Goal: Register for event/course

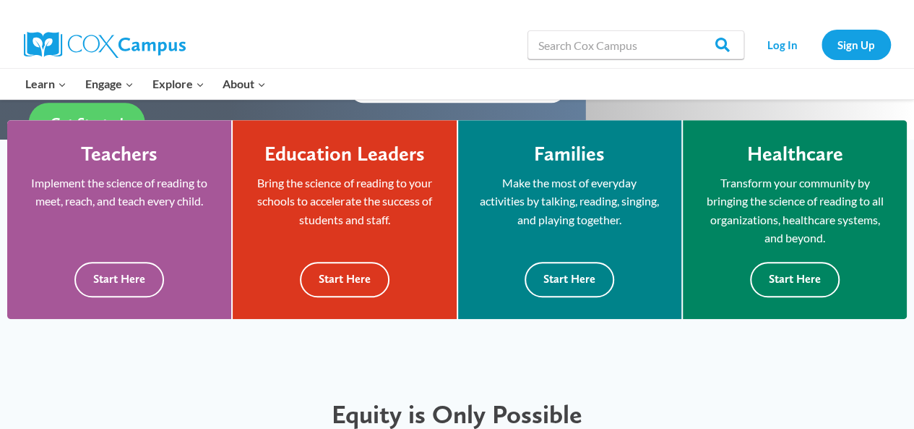
scroll to position [392, 0]
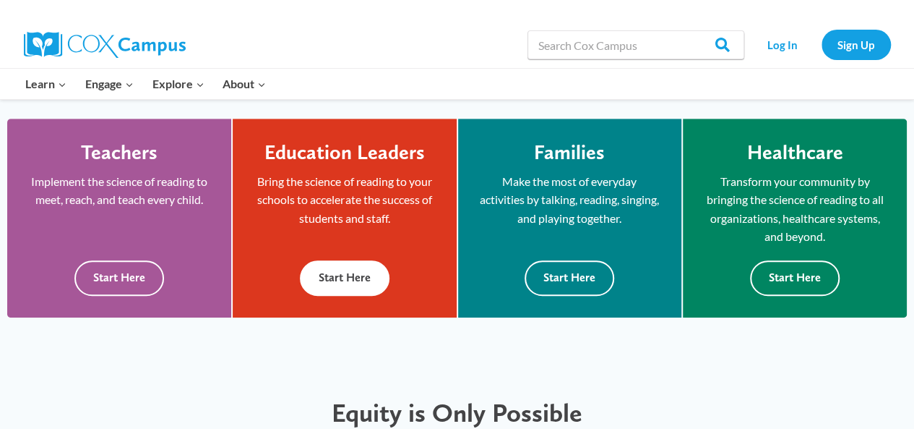
click at [359, 284] on button "Start Here" at bounding box center [345, 277] width 90 height 35
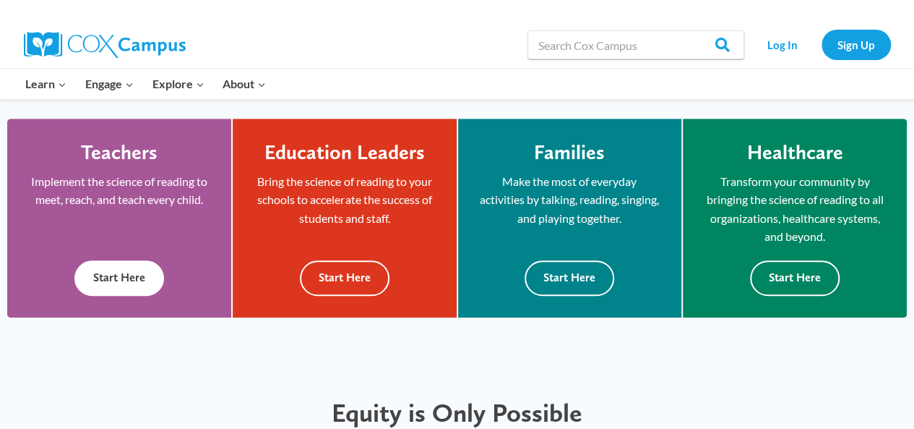
click at [103, 284] on button "Start Here" at bounding box center [119, 277] width 90 height 35
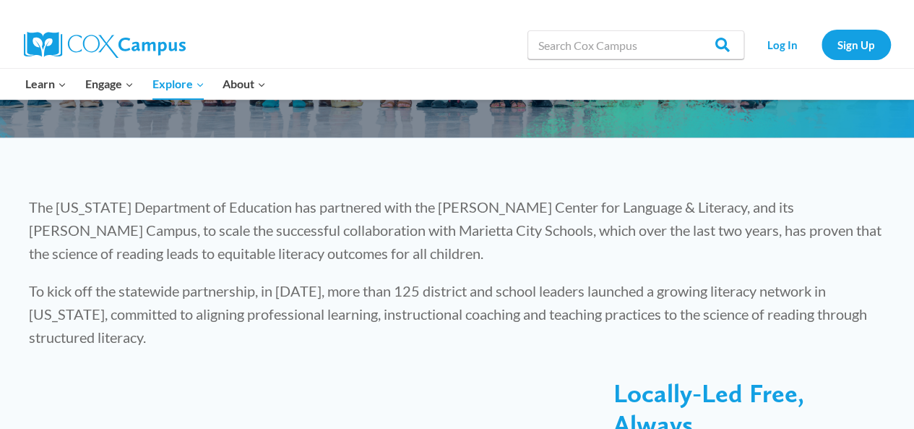
scroll to position [322, 0]
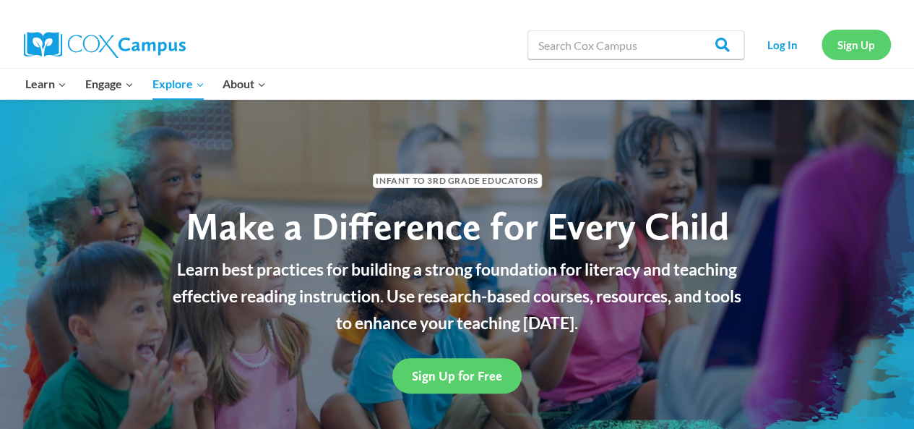
click at [840, 54] on link "Sign Up" at bounding box center [856, 45] width 69 height 30
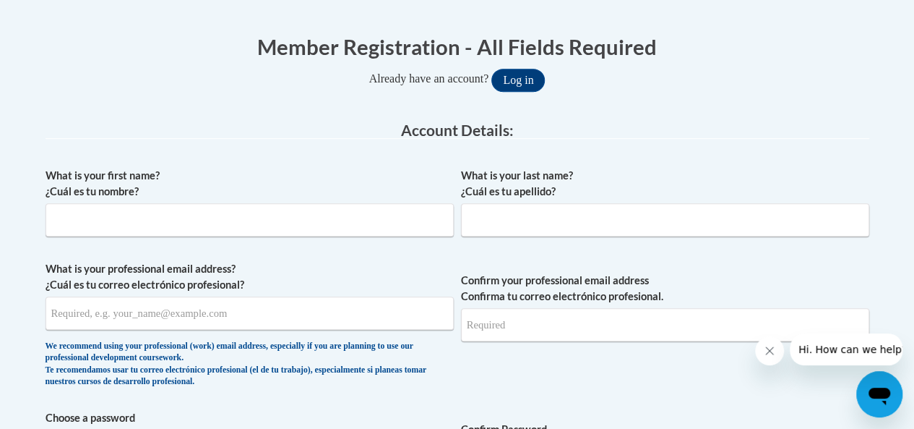
scroll to position [277, 0]
click at [341, 226] on input "What is your first name? ¿Cuál es tu nombre?" at bounding box center [250, 218] width 408 height 33
type input "Megan"
click at [522, 217] on input "What is your last name? ¿Cuál es tu apellido?" at bounding box center [665, 218] width 408 height 33
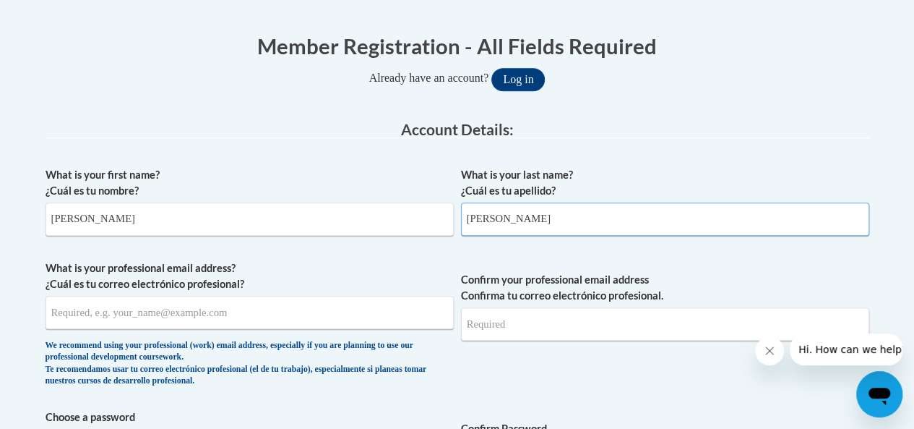
type input "[PERSON_NAME]"
click at [185, 319] on input "What is your professional email address? ¿Cuál es tu correo electrónico profesi…" at bounding box center [250, 312] width 408 height 33
type input "[EMAIL_ADDRESS][DOMAIN_NAME]"
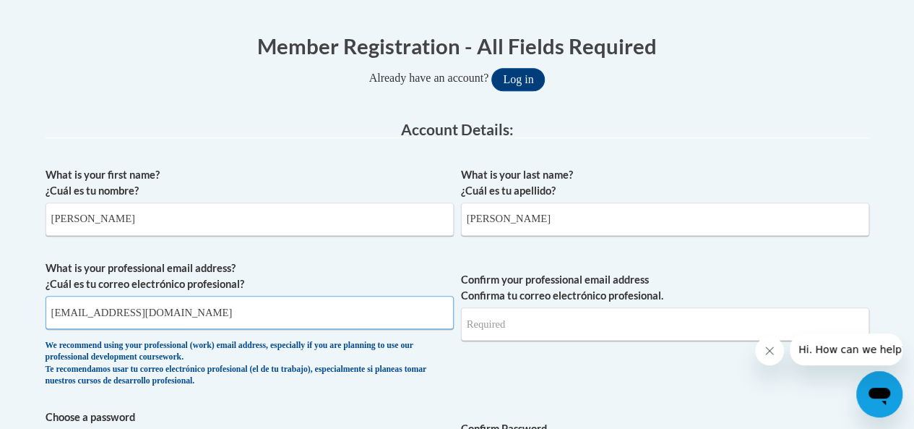
type input "[EMAIL_ADDRESS][DOMAIN_NAME]"
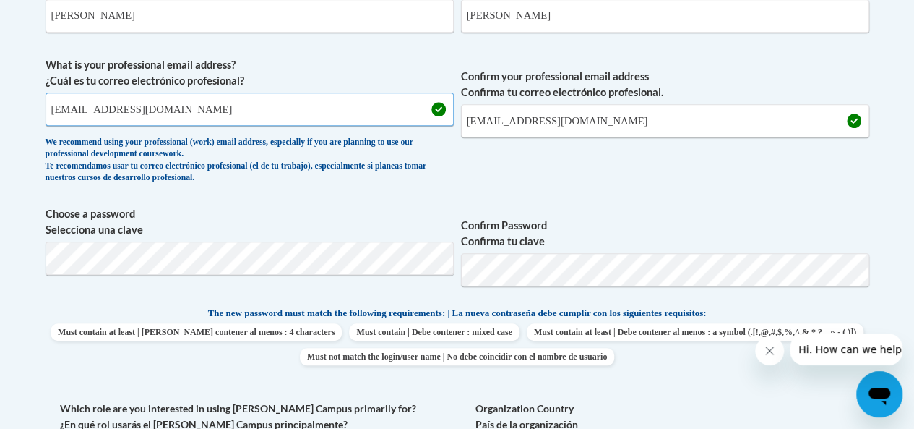
scroll to position [482, 0]
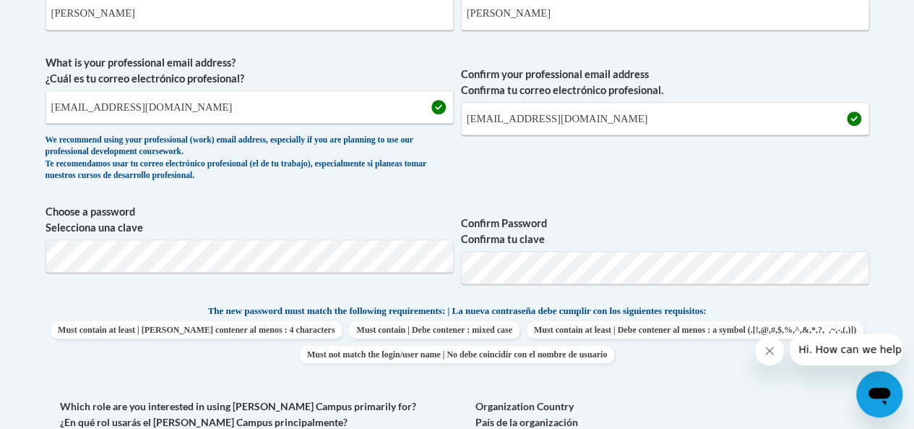
click at [573, 242] on label "Confirm Password Confirma tu clave" at bounding box center [665, 231] width 408 height 32
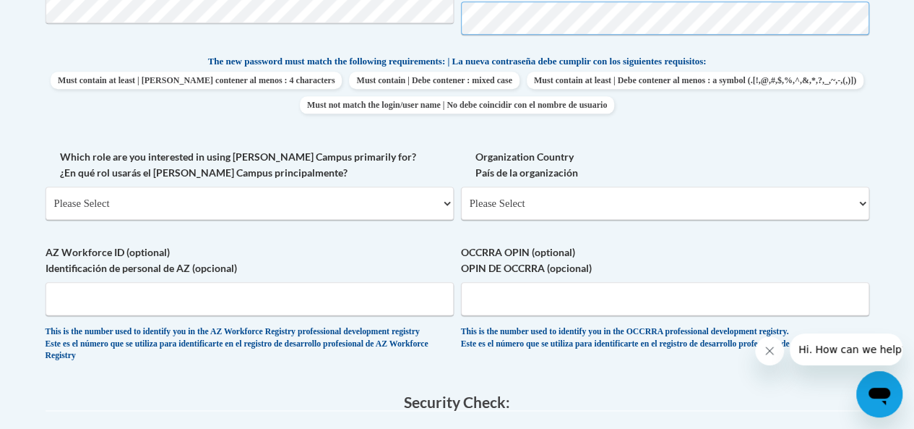
scroll to position [765, 0]
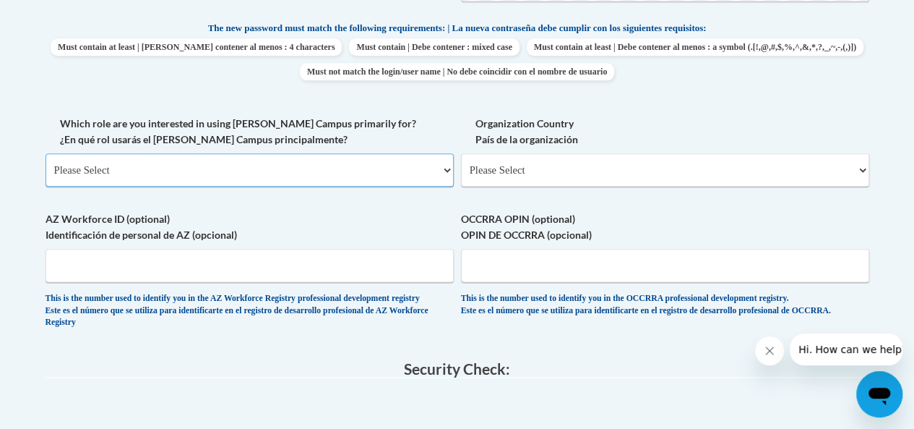
click at [292, 168] on select "Please Select College/University | Colegio/Universidad Community/Nonprofit Part…" at bounding box center [250, 169] width 408 height 33
select select "5a18ea06-2b54-4451-96f2-d152daf9eac5"
click at [46, 153] on select "Please Select College/University | Colegio/Universidad Community/Nonprofit Part…" at bounding box center [250, 169] width 408 height 33
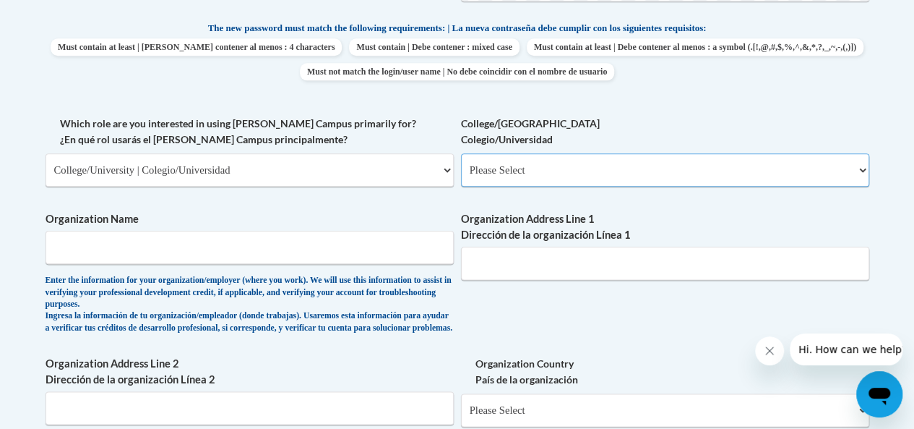
click at [556, 170] on select "Please Select College/University Staff | Empleado universitario College/Univers…" at bounding box center [665, 169] width 408 height 33
select select "c8743970-7742-49d2-af9e-5c4138019e9a"
click at [461, 153] on select "Please Select College/University Staff | Empleado universitario College/Univers…" at bounding box center [665, 169] width 408 height 33
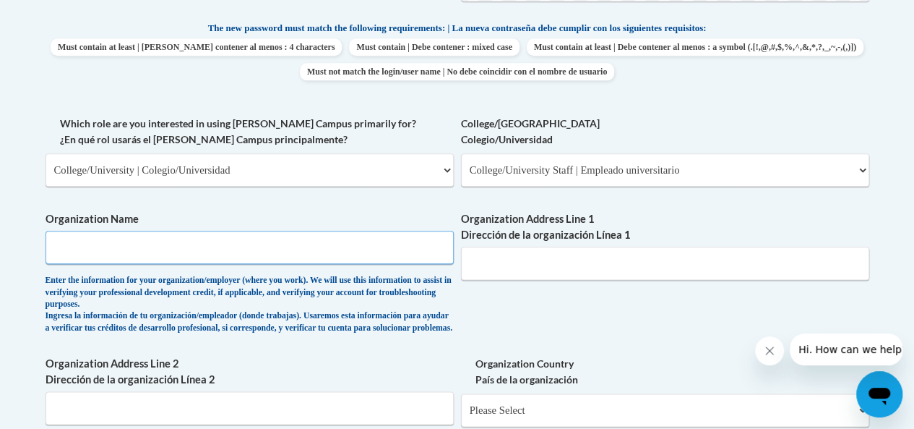
click at [318, 255] on input "Organization Name" at bounding box center [250, 247] width 408 height 33
type input "GA Gwinnett College"
type input "1000 University Center Lane"
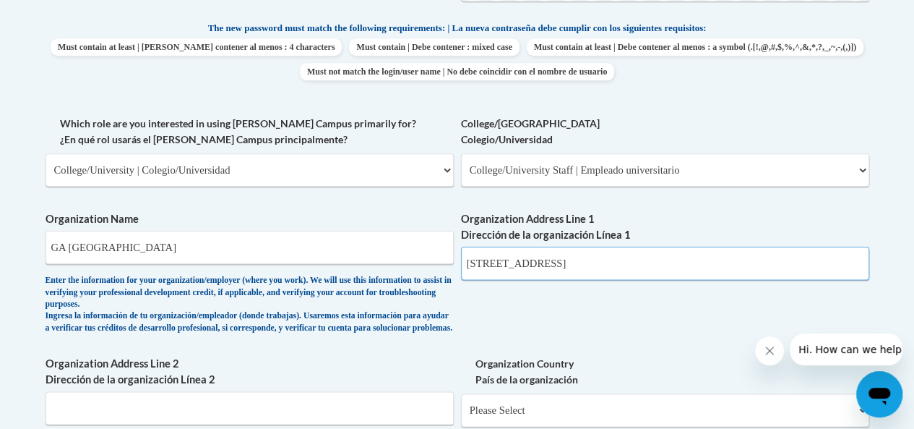
type input "School of Education"
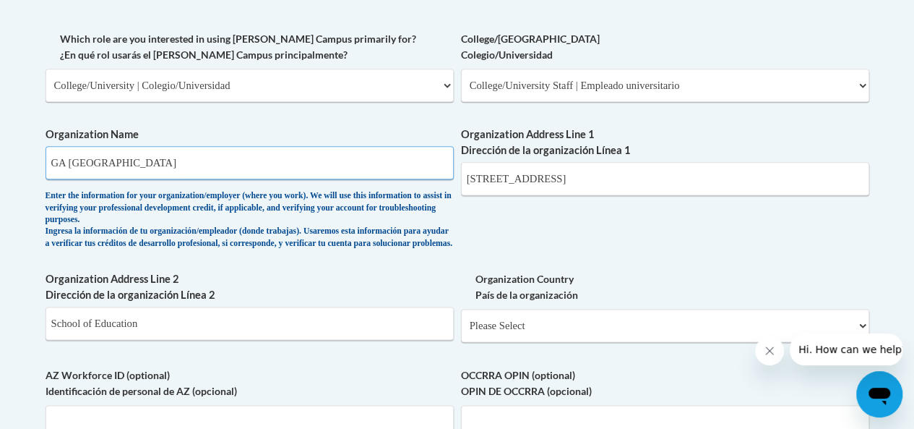
scroll to position [852, 0]
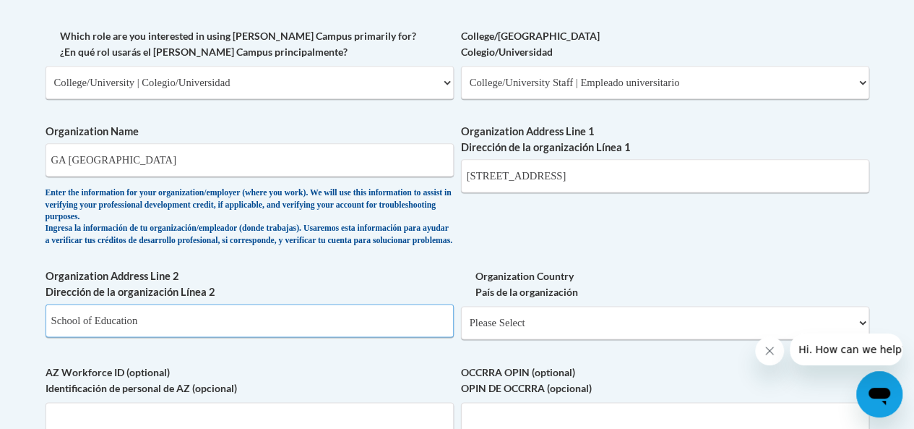
click at [410, 334] on input "School of Education" at bounding box center [250, 320] width 408 height 33
click at [541, 327] on select "Please Select United States | Estados Unidos Outside of the United States | Fue…" at bounding box center [665, 322] width 408 height 33
select select "ad49bcad-a171-4b2e-b99c-48b446064914"
click at [461, 317] on select "Please Select United States | Estados Unidos Outside of the United States | Fue…" at bounding box center [665, 322] width 408 height 33
select select
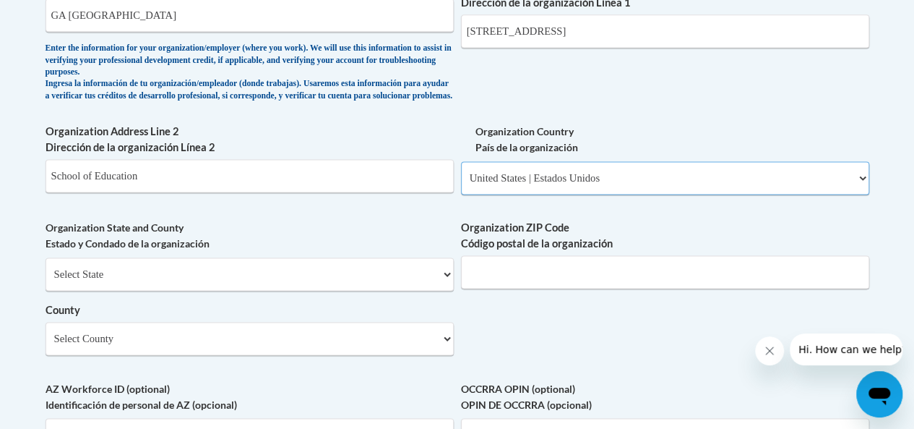
scroll to position [997, 0]
click at [541, 288] on input "Organization ZIP Code Código postal de la organización" at bounding box center [665, 270] width 408 height 33
type input "30043"
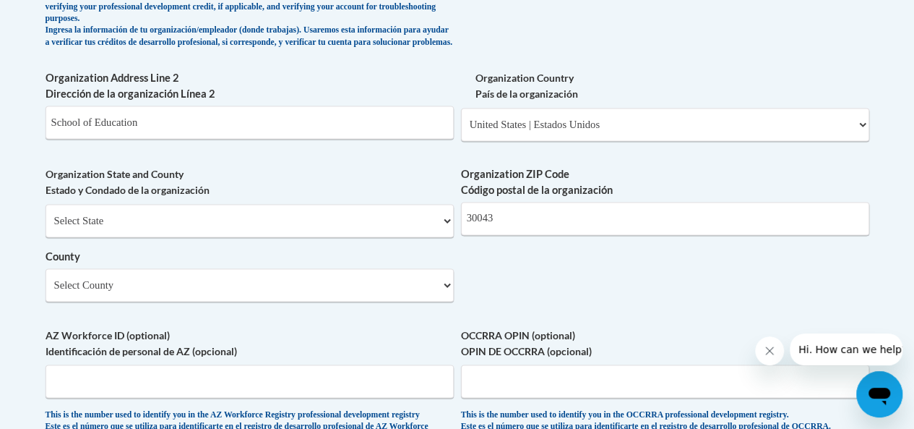
scroll to position [1056, 0]
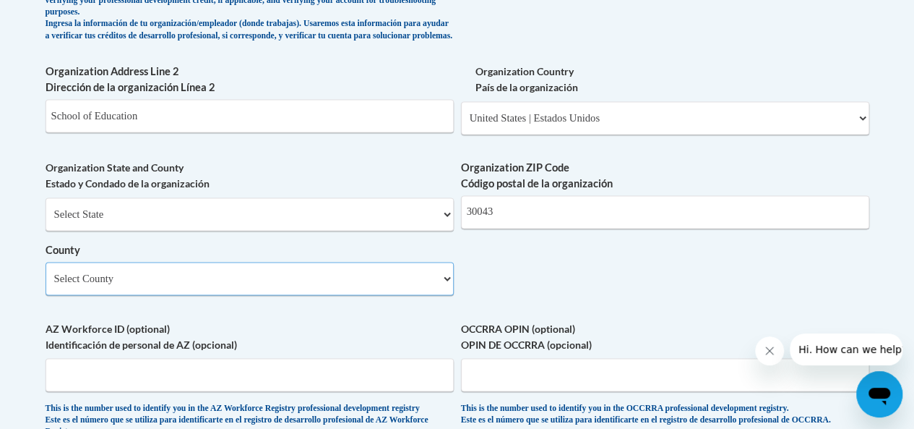
click at [446, 292] on select "Select County Appling Atkinson Bacon Baker Baldwin Banks Barrow Bartow Ben Hill…" at bounding box center [250, 278] width 408 height 33
select select "Gwinnett"
click at [46, 272] on select "Select County Appling Atkinson Bacon Baker Baldwin Banks Barrow Bartow Ben Hill…" at bounding box center [250, 278] width 408 height 33
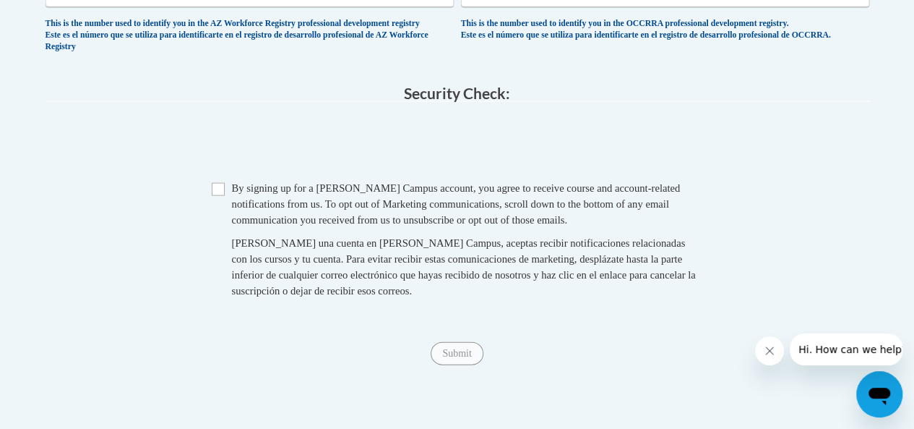
scroll to position [1447, 0]
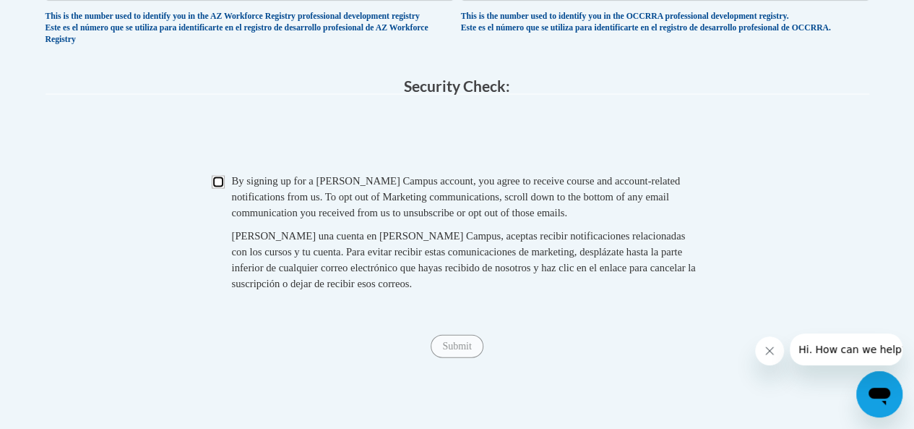
click at [223, 189] on input "Checkbox" at bounding box center [218, 182] width 13 height 13
checkbox input "true"
click at [464, 358] on input "Submit" at bounding box center [457, 346] width 52 height 23
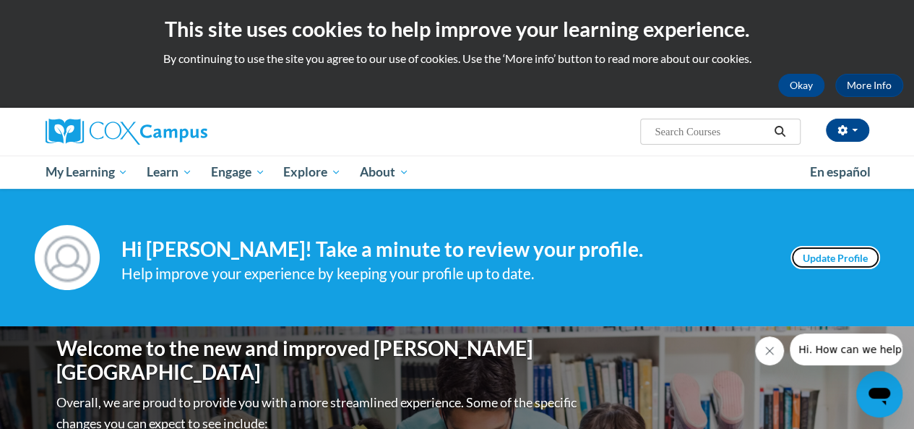
click at [832, 258] on link "Update Profile" at bounding box center [836, 257] width 90 height 23
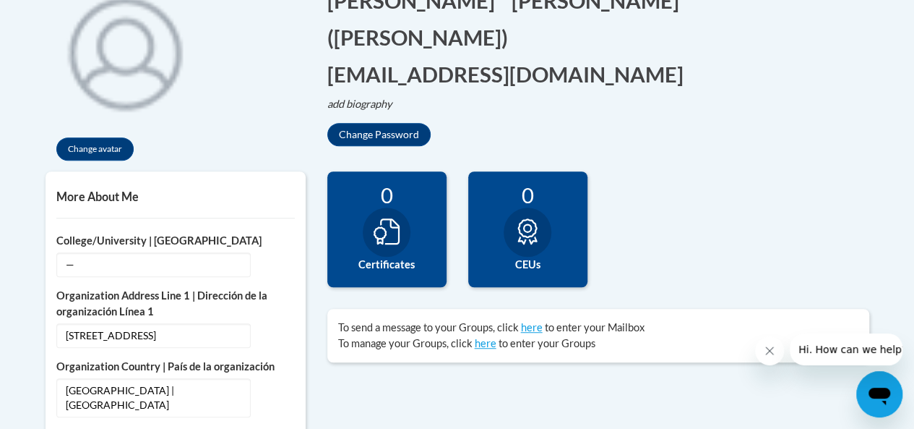
scroll to position [353, 0]
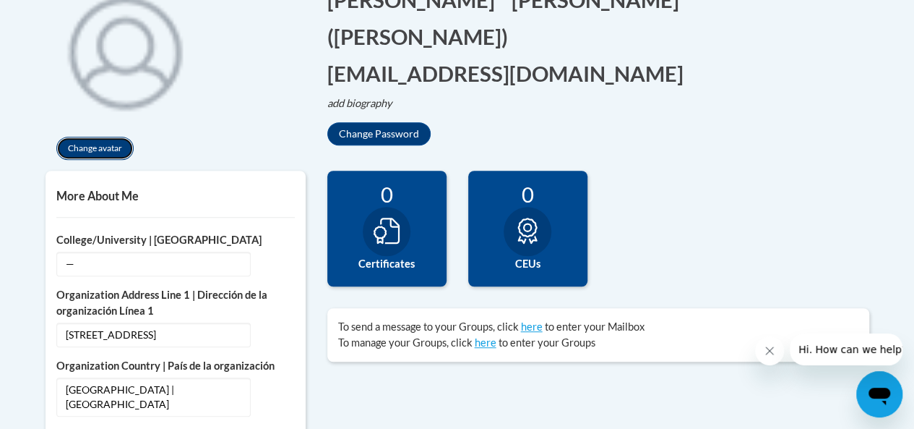
click at [119, 152] on button "Change avatar" at bounding box center [94, 148] width 77 height 23
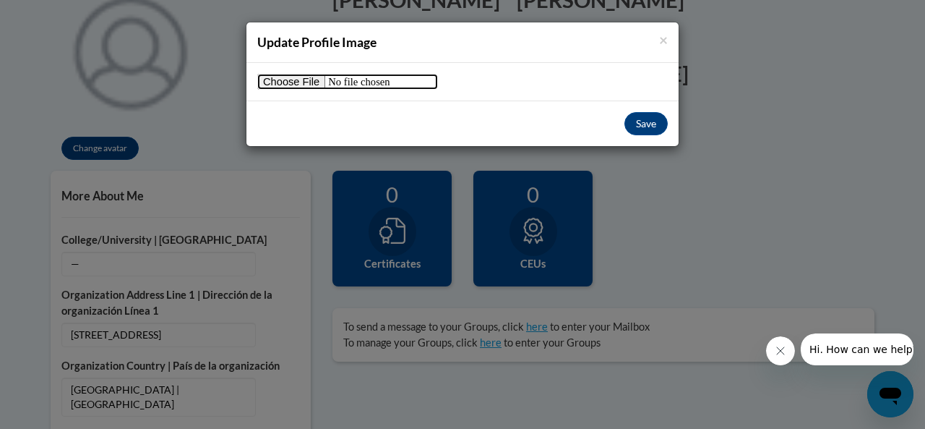
click at [309, 82] on input "file" at bounding box center [347, 82] width 181 height 16
click at [662, 37] on span "×" at bounding box center [663, 39] width 9 height 18
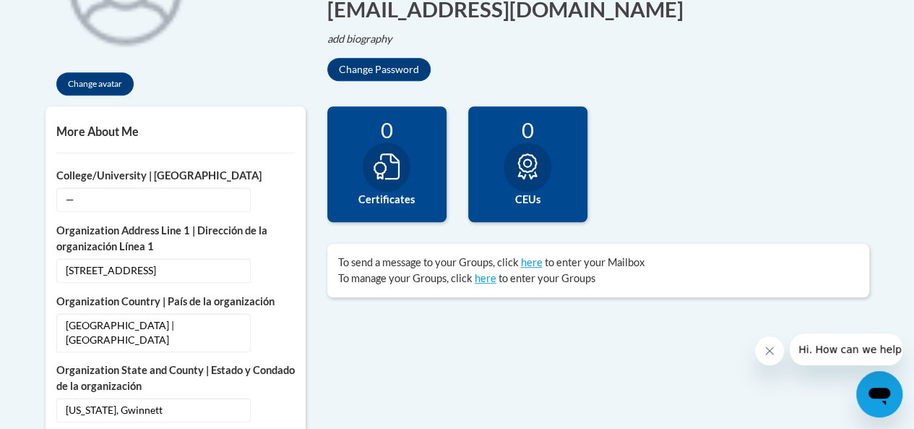
scroll to position [418, 0]
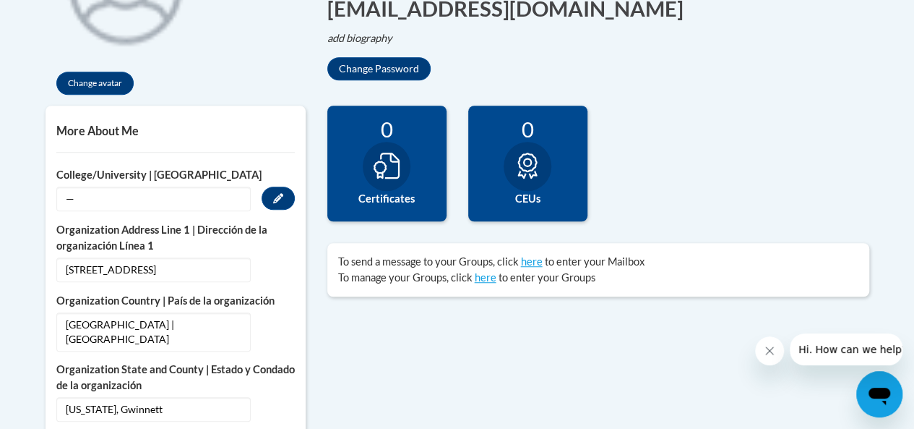
click at [215, 192] on span "—" at bounding box center [153, 198] width 194 height 25
click at [275, 202] on icon "Custom profile fields" at bounding box center [278, 198] width 10 height 10
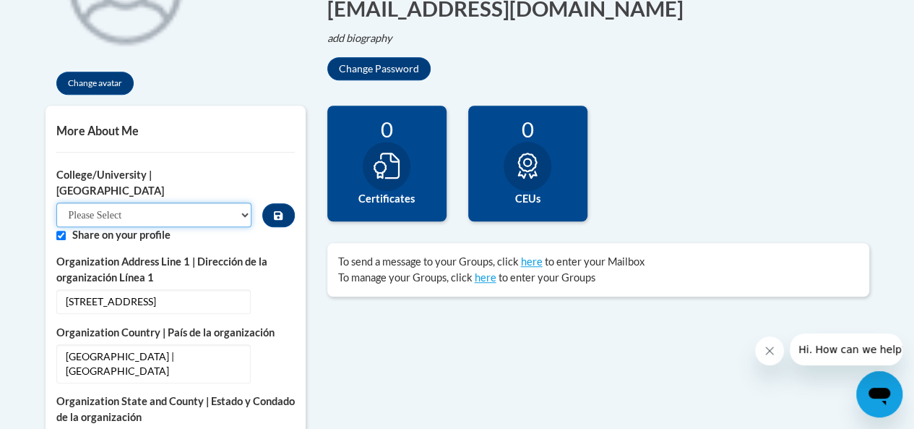
click at [240, 203] on select "Please Select College/University Staff | Empleado universitario College/Univers…" at bounding box center [154, 214] width 196 height 25
select select "c8743970-7742-49d2-af9e-5c4138019e9a"
click at [56, 202] on select "Please Select College/University Staff | Empleado universitario College/Univers…" at bounding box center [154, 214] width 196 height 25
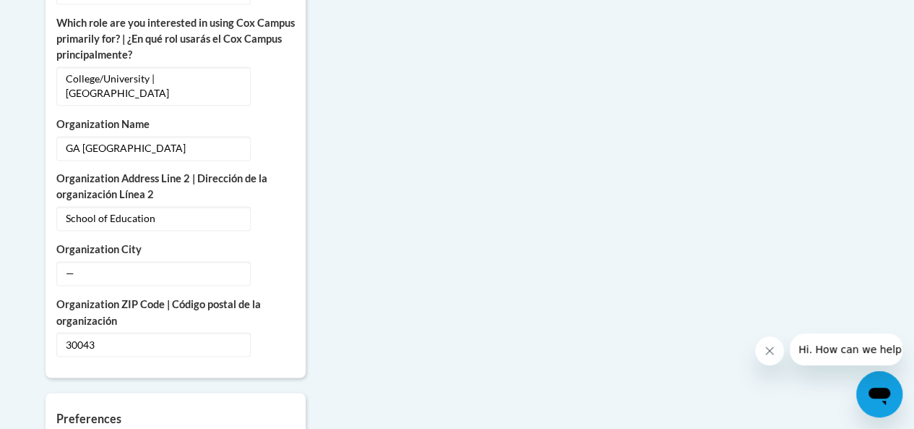
scroll to position [1063, 0]
click at [160, 260] on span "—" at bounding box center [153, 272] width 194 height 25
click at [290, 260] on button "Edit" at bounding box center [278, 271] width 33 height 23
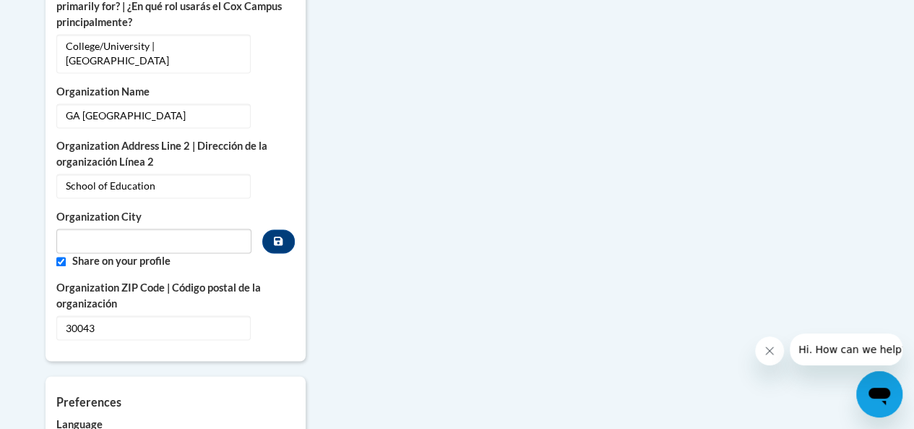
scroll to position [1046, 0]
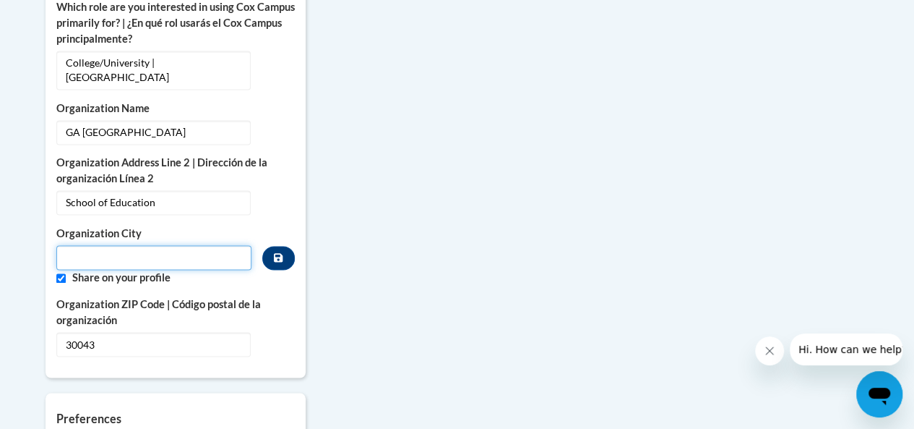
click at [234, 245] on input "Metadata input" at bounding box center [154, 257] width 196 height 25
type input "Lawrenceville"
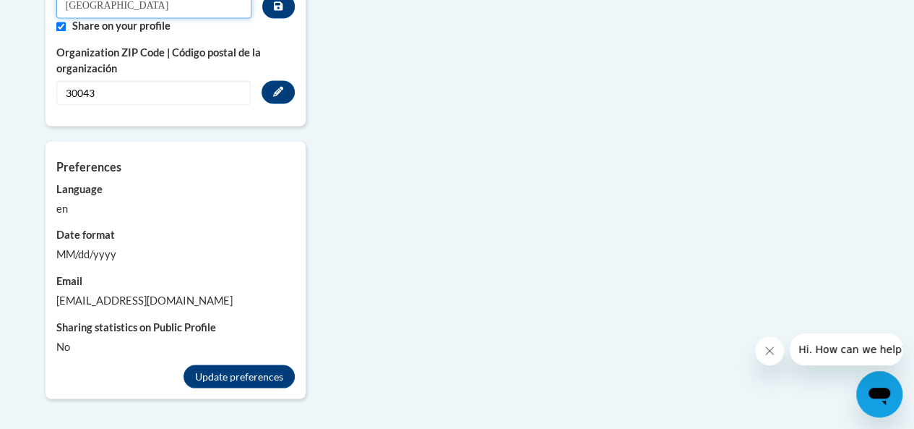
scroll to position [1299, 0]
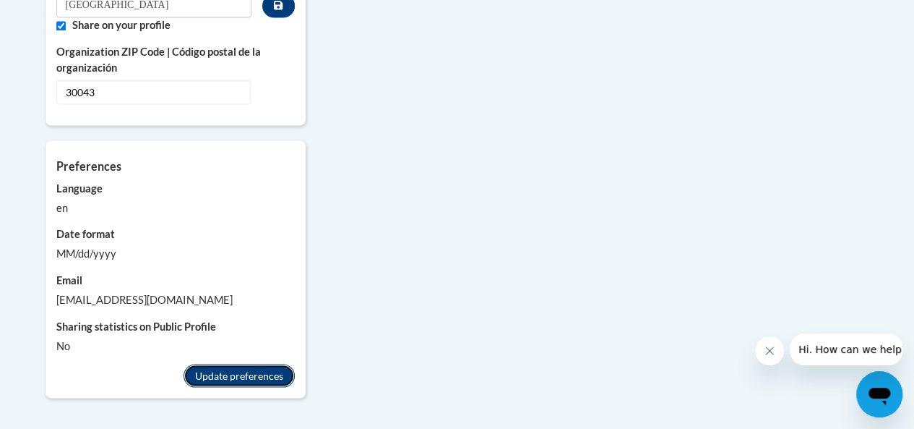
click at [264, 363] on button "Update preferences" at bounding box center [239, 374] width 111 height 23
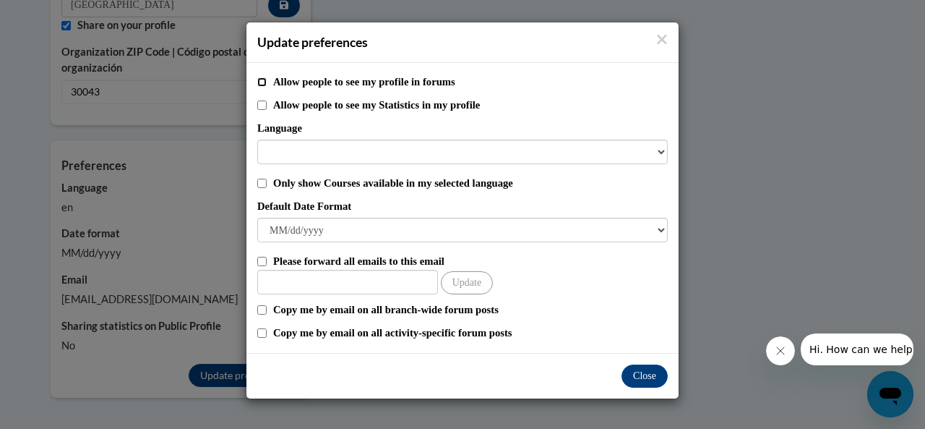
click at [260, 82] on input "Allow people to see my profile in forums" at bounding box center [261, 81] width 9 height 9
checkbox input "true"
click at [262, 184] on input "Only show Courses available in my selected language" at bounding box center [261, 182] width 9 height 9
checkbox input "true"
click at [260, 333] on input "Copy me by email on all activity-specific forum posts" at bounding box center [261, 332] width 9 height 9
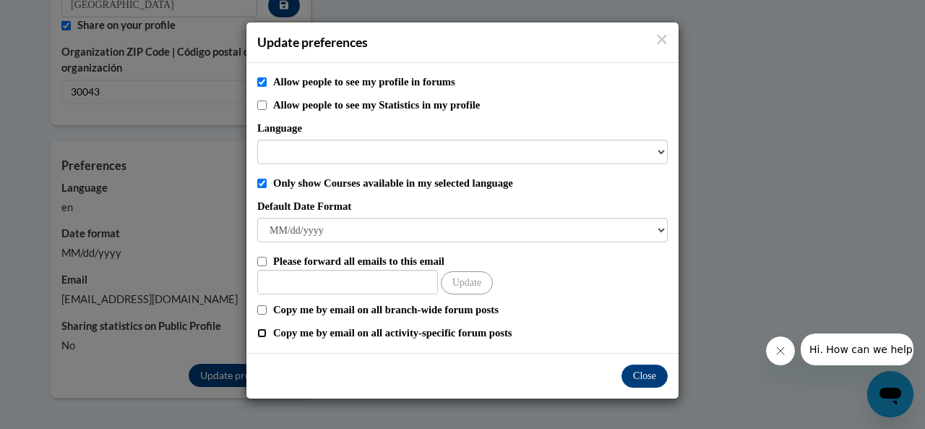
checkbox input "true"
click at [639, 372] on button "Close" at bounding box center [644, 375] width 46 height 23
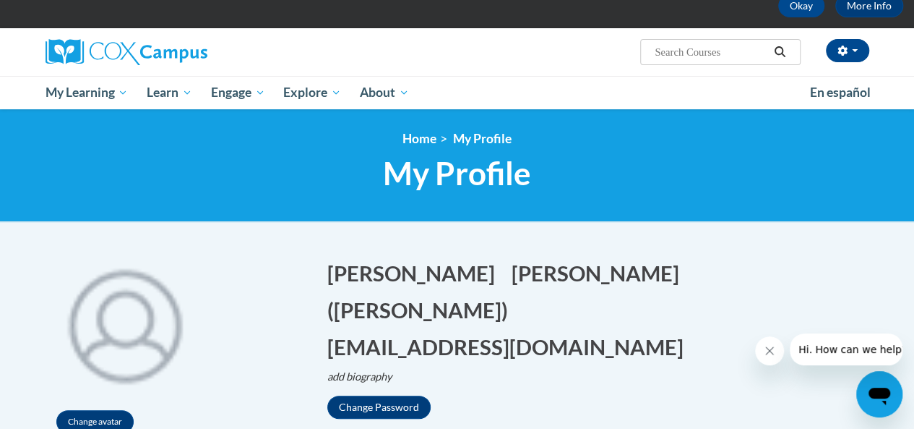
scroll to position [80, 0]
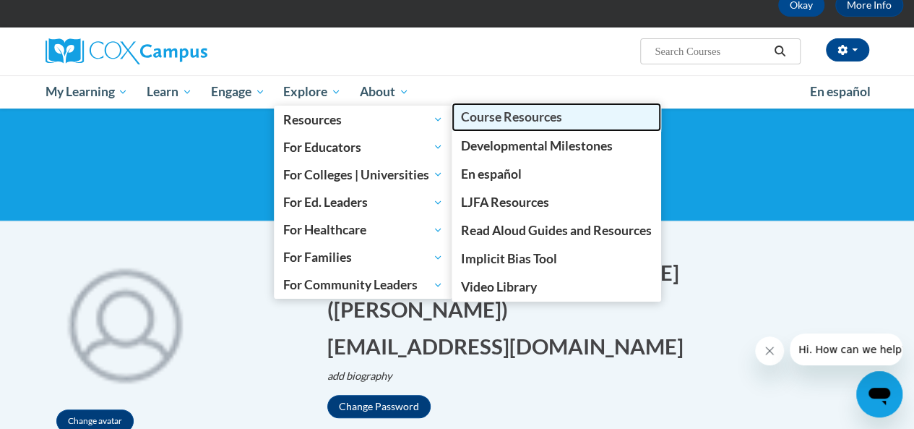
click at [480, 121] on span "Course Resources" at bounding box center [511, 116] width 101 height 15
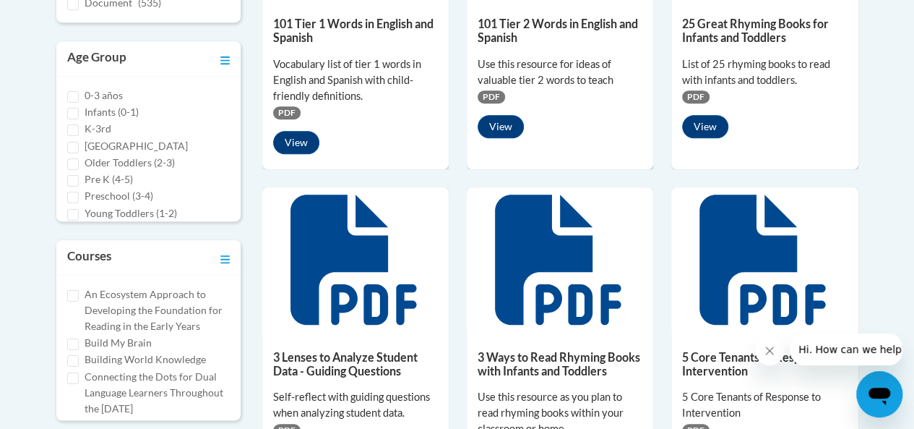
scroll to position [504, 0]
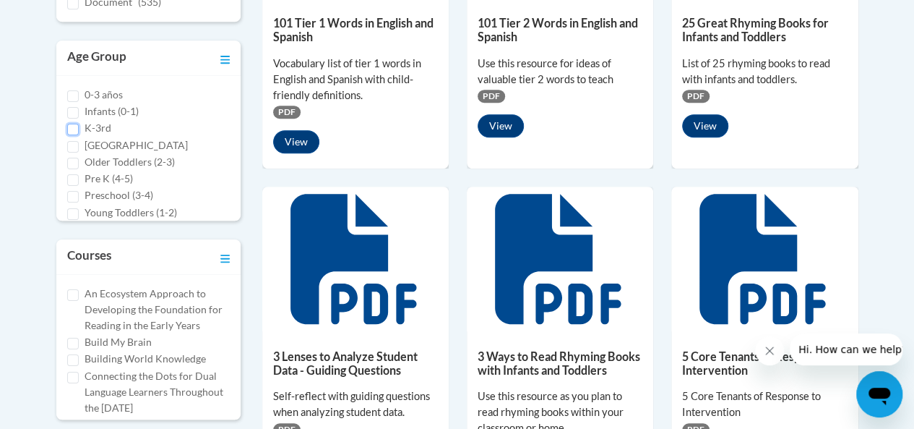
click at [74, 128] on input "K-3rd" at bounding box center [73, 130] width 12 height 12
checkbox input "true"
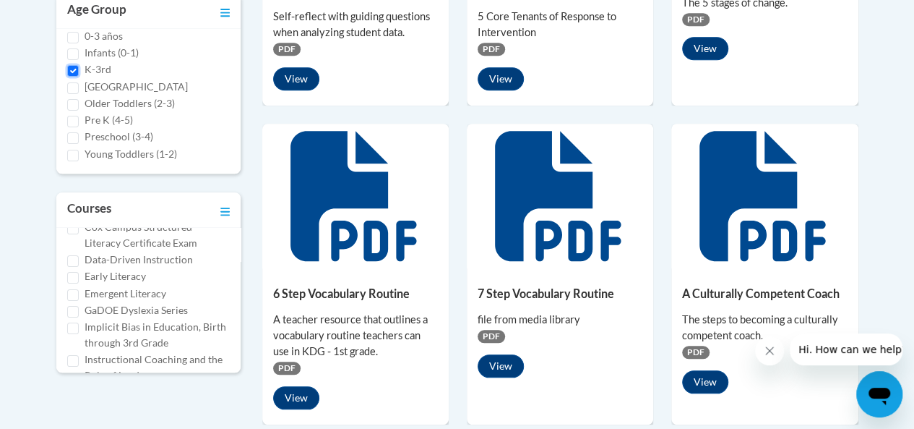
scroll to position [155, 0]
click at [72, 279] on input "Early Literacy" at bounding box center [73, 273] width 12 height 12
checkbox input "true"
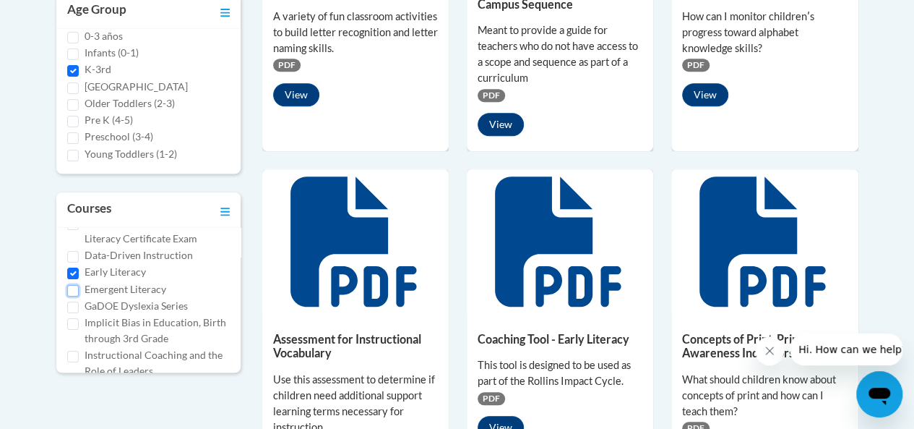
click at [72, 296] on input "Emergent Literacy" at bounding box center [73, 291] width 12 height 12
checkbox input "true"
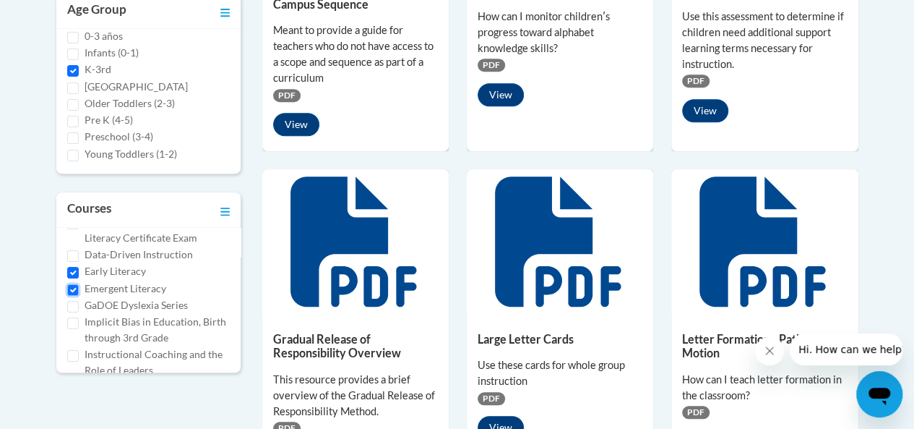
scroll to position [158, 0]
click at [73, 259] on input "Data-Driven Instruction" at bounding box center [73, 254] width 12 height 12
checkbox input "true"
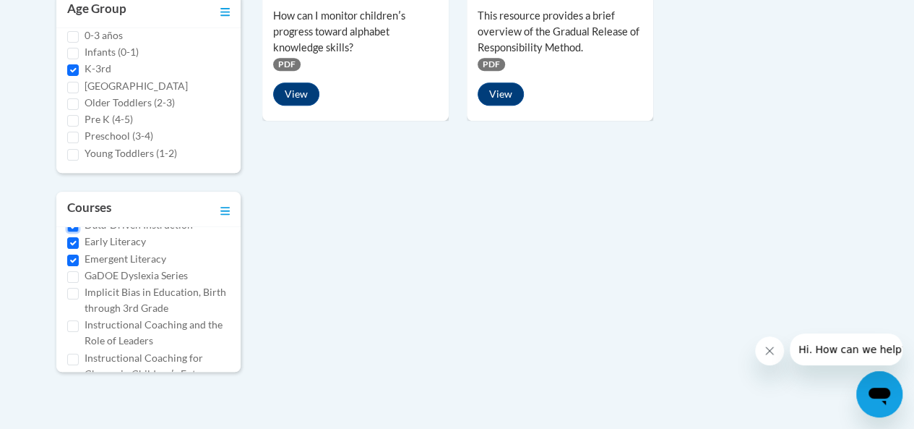
scroll to position [185, 0]
click at [71, 282] on input "GaDOE Dyslexia Series" at bounding box center [73, 276] width 12 height 12
checkbox input "true"
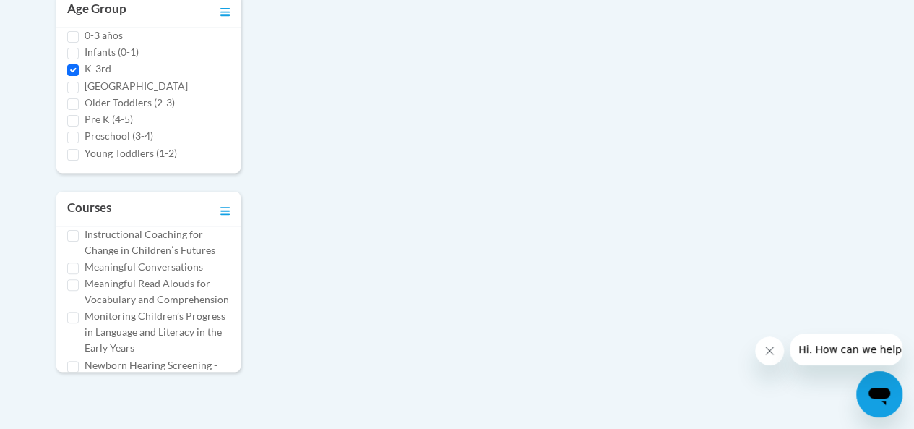
scroll to position [309, 0]
click at [75, 290] on input "Meaningful Read Alouds for Vocabulary and Comprehension" at bounding box center [73, 284] width 12 height 12
checkbox input "true"
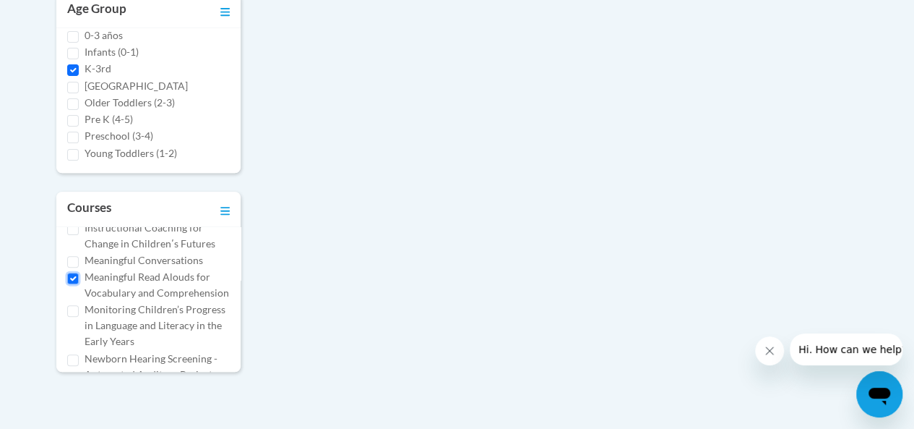
scroll to position [315, 0]
click at [74, 267] on input "Meaningful Conversations" at bounding box center [73, 261] width 12 height 12
checkbox input "true"
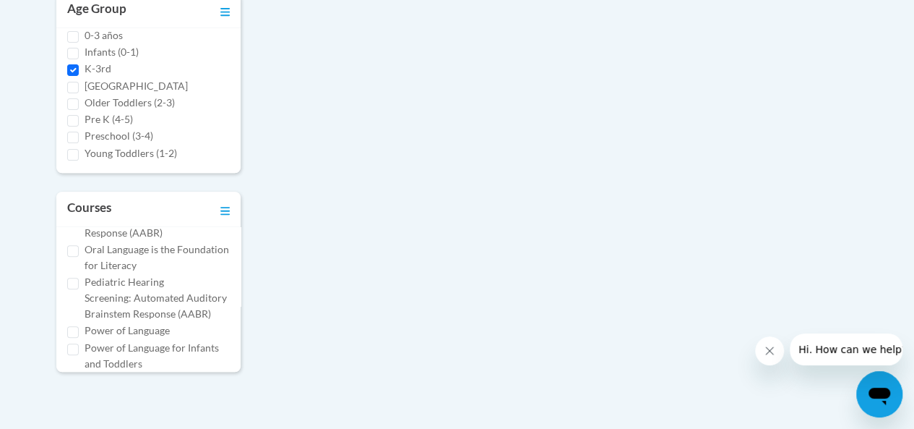
scroll to position [473, 0]
click at [72, 256] on input "Oral Language is the Foundation for Literacy" at bounding box center [73, 250] width 12 height 12
checkbox input "true"
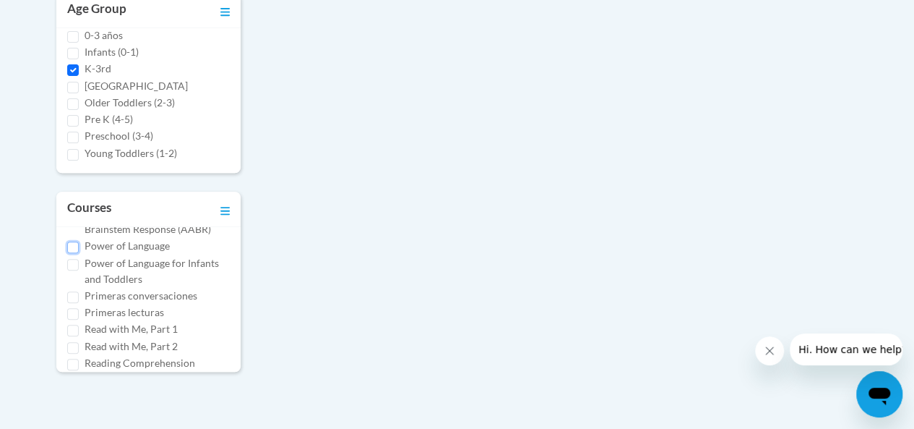
click at [74, 253] on input "Power of Language" at bounding box center [73, 247] width 12 height 12
checkbox input "true"
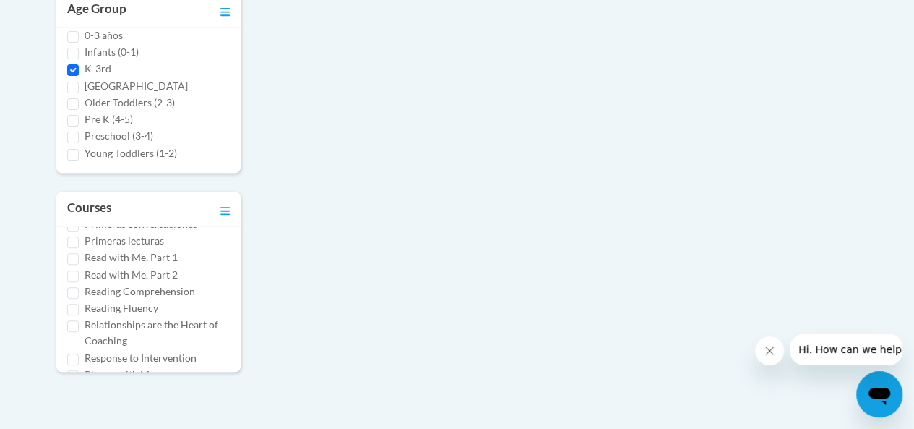
scroll to position [630, 0]
click at [75, 262] on input "Read with Me, Part 1" at bounding box center [73, 257] width 12 height 12
checkbox input "true"
click at [74, 280] on input "Read with Me, Part 2" at bounding box center [73, 274] width 12 height 12
checkbox input "true"
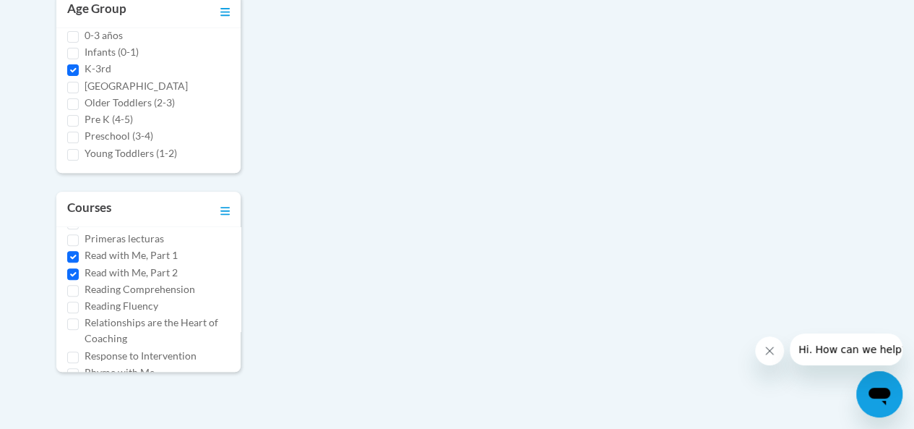
click at [74, 297] on div "Reading Comprehension" at bounding box center [148, 289] width 163 height 16
click at [74, 296] on input "Reading Comprehension" at bounding box center [73, 291] width 12 height 12
checkbox input "true"
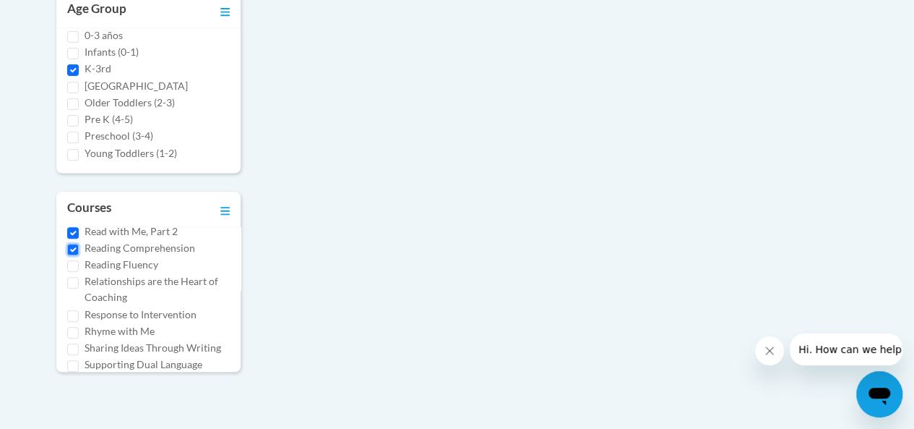
scroll to position [672, 0]
click at [70, 271] on input "Reading Fluency" at bounding box center [73, 265] width 12 height 12
checkbox input "true"
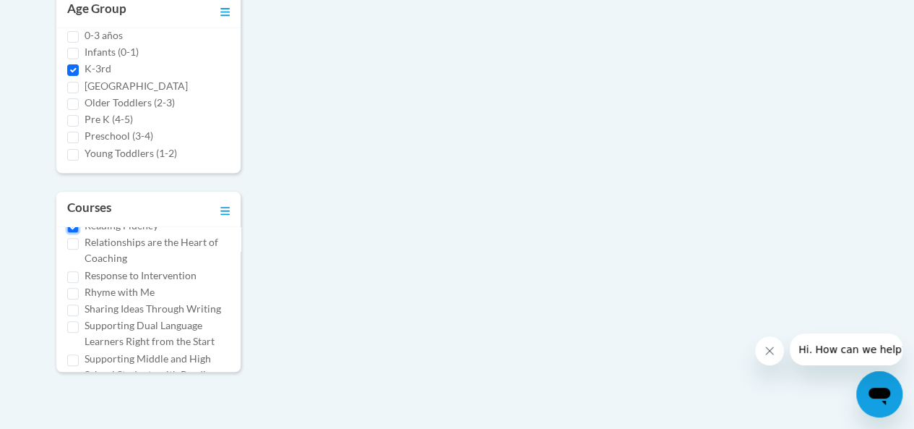
scroll to position [709, 0]
click at [74, 284] on input "Response to Intervention" at bounding box center [73, 278] width 12 height 12
checkbox input "true"
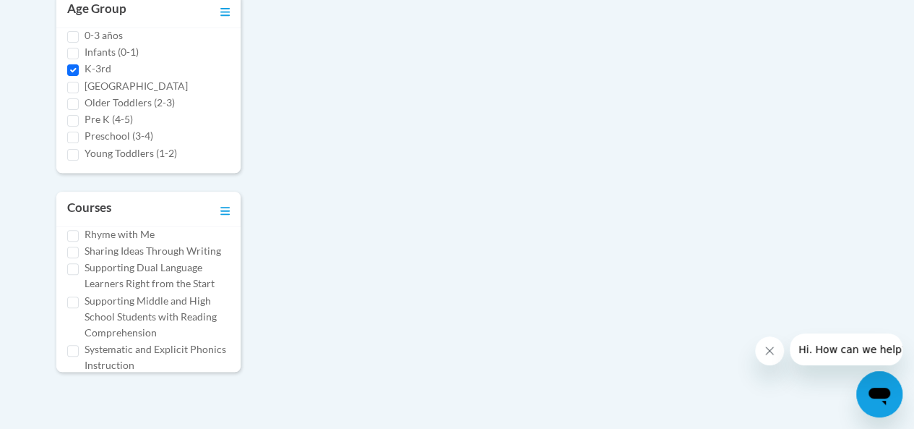
scroll to position [769, 0]
click at [70, 241] on input "Rhyme with Me" at bounding box center [73, 235] width 12 height 12
checkbox input "true"
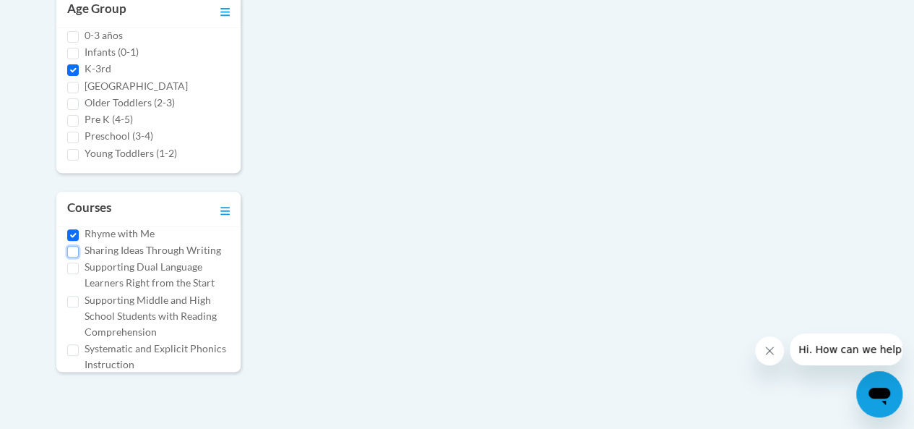
click at [72, 257] on input "Sharing Ideas Through Writing" at bounding box center [73, 252] width 12 height 12
checkbox input "true"
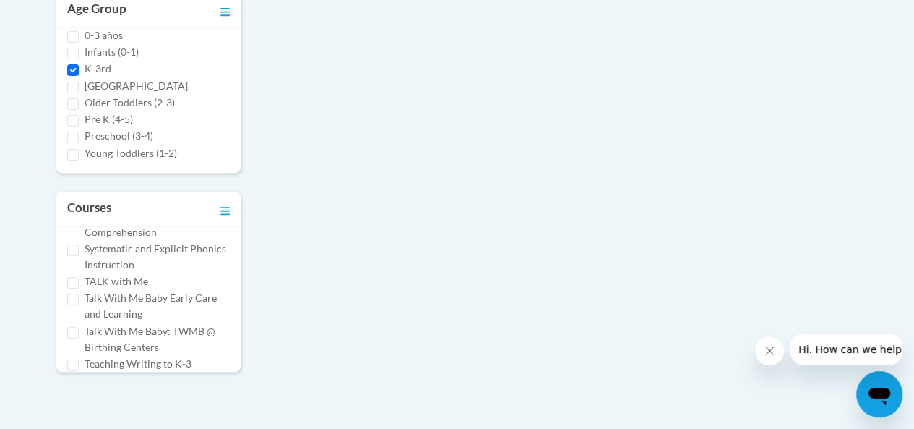
scroll to position [868, 0]
click at [72, 257] on input "Systematic and Explicit Phonics Instruction" at bounding box center [73, 251] width 12 height 12
checkbox input "true"
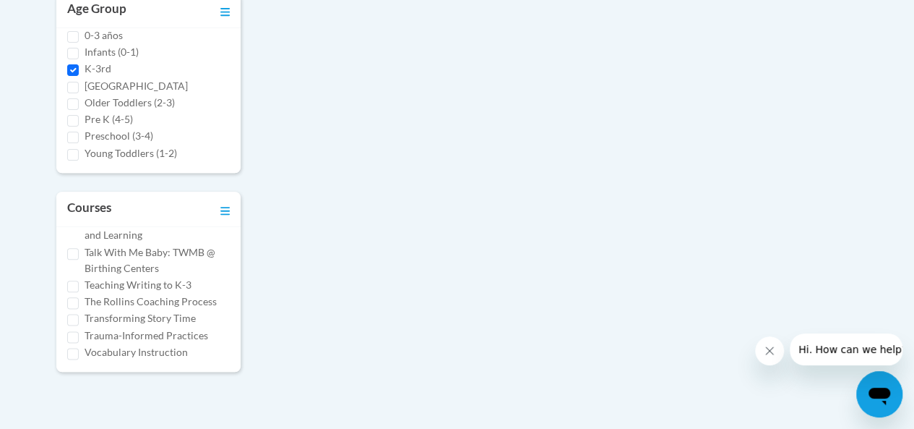
scroll to position [977, 0]
click at [72, 292] on input "Teaching Writing to K-3" at bounding box center [73, 286] width 12 height 12
checkbox input "true"
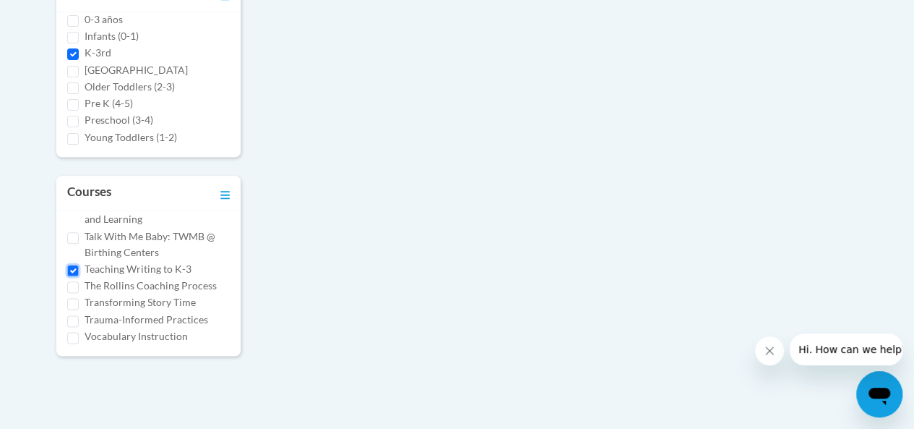
scroll to position [559, 0]
click at [73, 284] on input "The Rollins Coaching Process" at bounding box center [73, 286] width 12 height 12
checkbox input "true"
click at [74, 298] on input "Transforming Story Time" at bounding box center [73, 302] width 12 height 12
checkbox input "true"
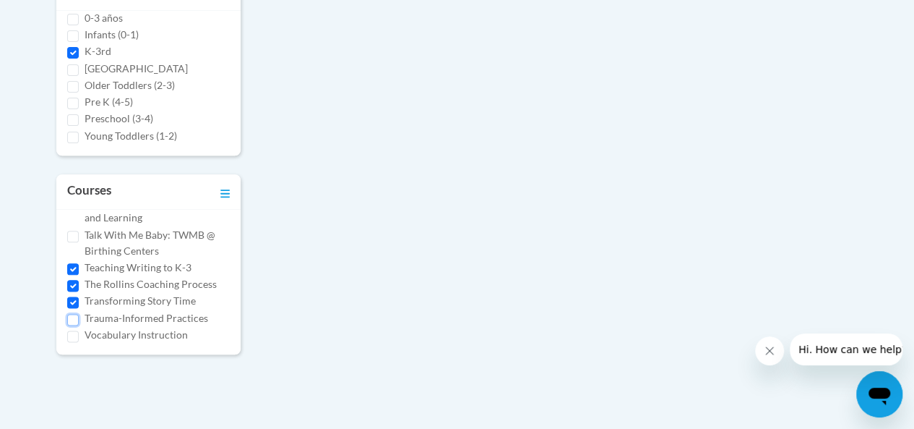
click at [72, 315] on input "Trauma-Informed Practices" at bounding box center [73, 320] width 12 height 12
checkbox input "true"
click at [72, 330] on input "Vocabulary Instruction" at bounding box center [73, 336] width 12 height 12
click at [362, 267] on div "0 Assets « 1 » Browsing Search resources Type Document (535) K-3rd" at bounding box center [457, 69] width 845 height 608
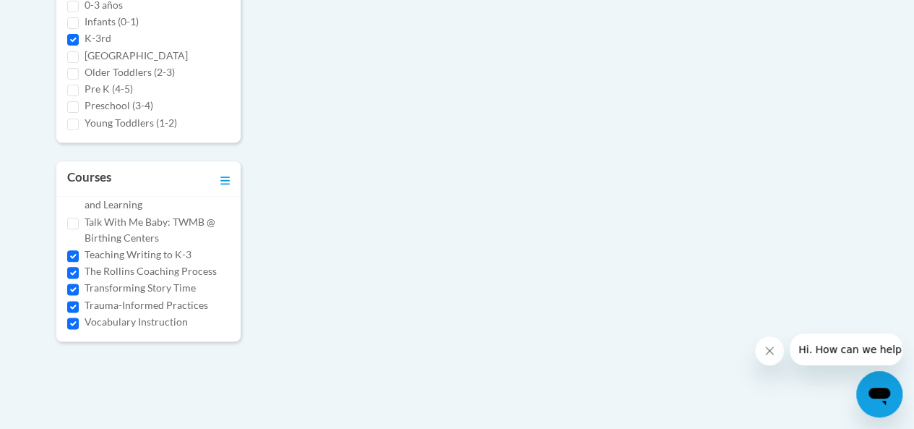
scroll to position [606, 0]
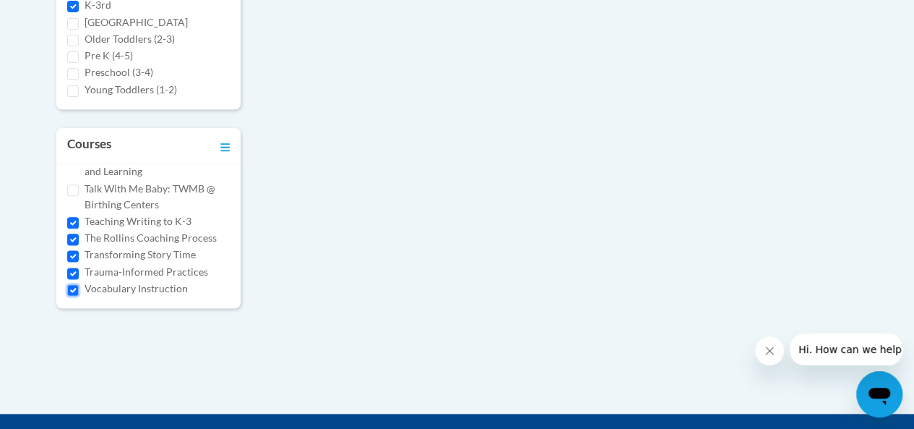
click at [70, 285] on input "Vocabulary Instruction" at bounding box center [73, 290] width 12 height 12
checkbox input "false"
click at [71, 268] on input "Trauma-Informed Practices" at bounding box center [73, 273] width 12 height 12
checkbox input "false"
click at [71, 254] on input "Transforming Story Time" at bounding box center [73, 256] width 12 height 12
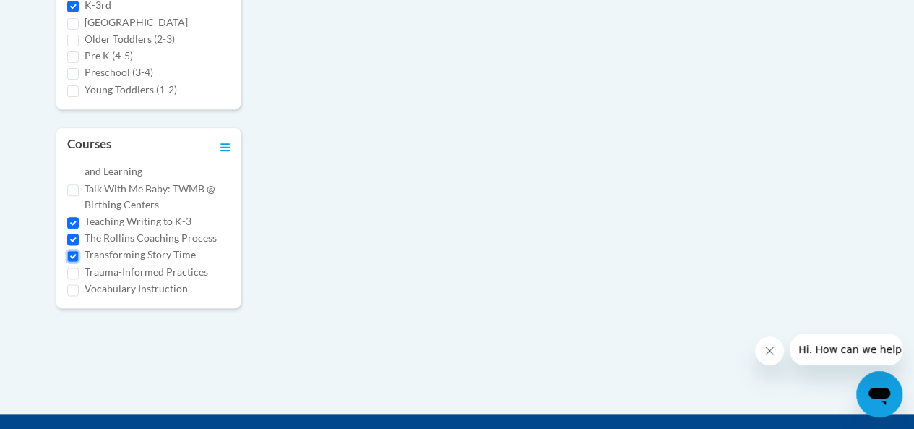
checkbox input "false"
click at [71, 236] on input "The Rollins Coaching Process" at bounding box center [73, 239] width 12 height 12
checkbox input "false"
click at [69, 218] on input "Teaching Writing to K-3" at bounding box center [73, 223] width 12 height 12
checkbox input "false"
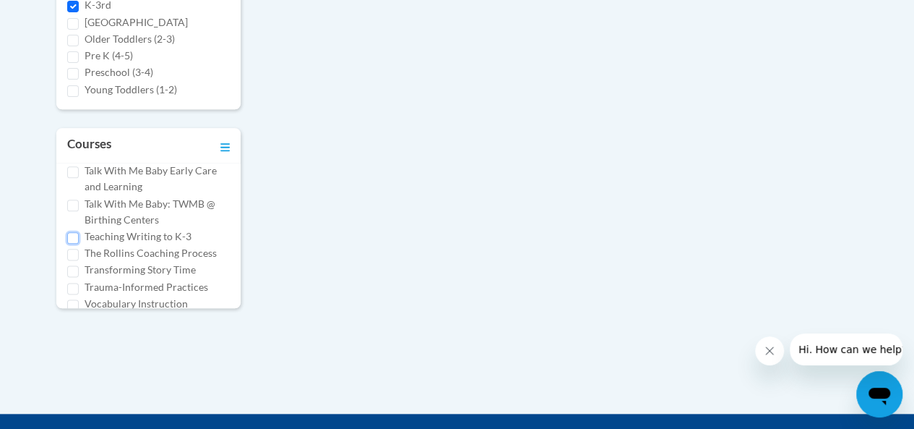
scroll to position [921, 0]
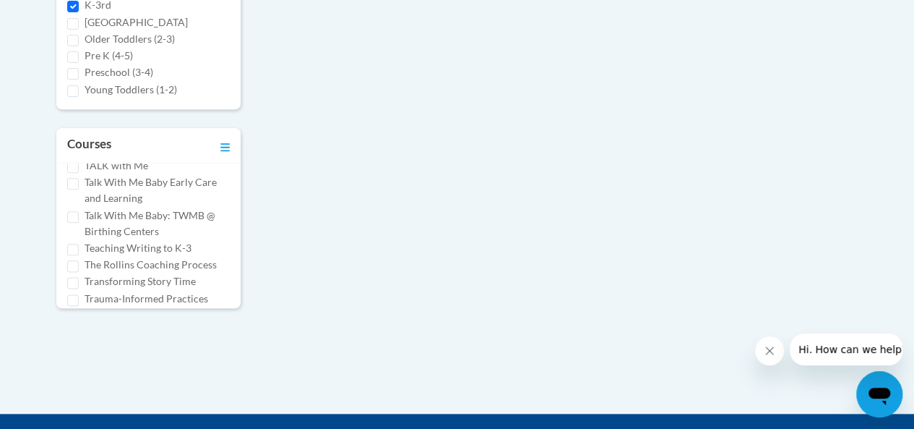
click at [71, 140] on input "Systematic and Explicit Phonics Instruction" at bounding box center [73, 135] width 12 height 12
checkbox input "false"
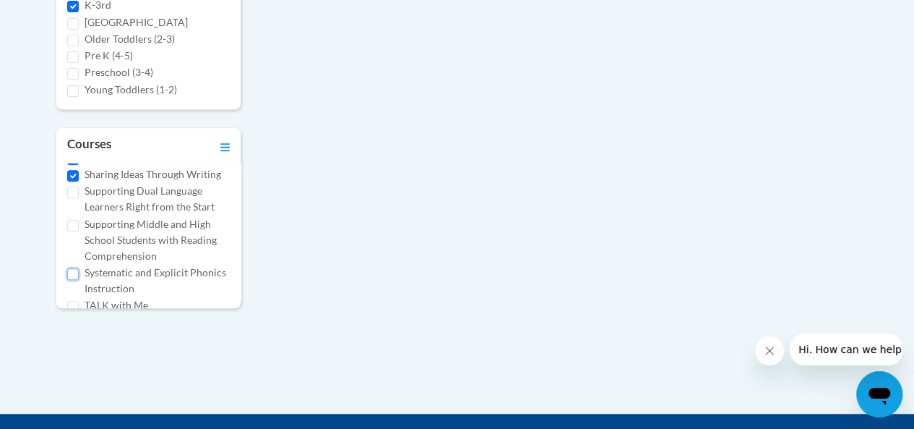
scroll to position [778, 0]
click at [71, 184] on input "Sharing Ideas Through Writing" at bounding box center [73, 179] width 12 height 12
checkbox input "false"
click at [69, 168] on input "Rhyme with Me" at bounding box center [73, 162] width 12 height 12
checkbox input "false"
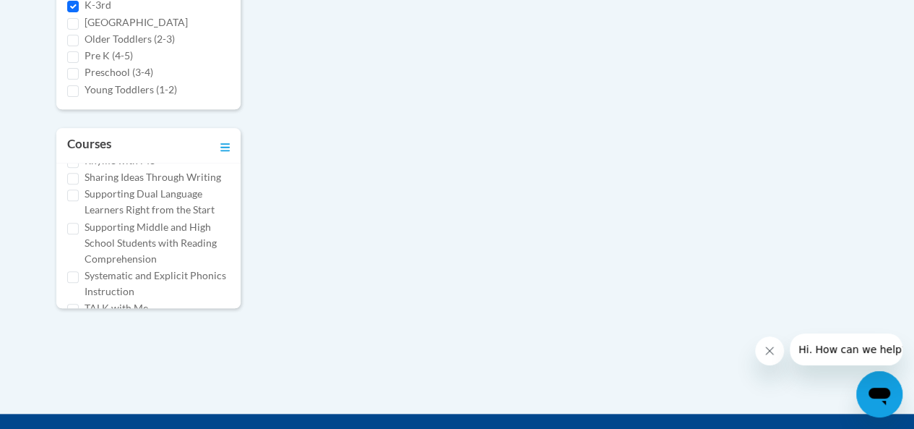
click at [70, 151] on input "Response to Intervention" at bounding box center [73, 145] width 12 height 12
checkbox input "false"
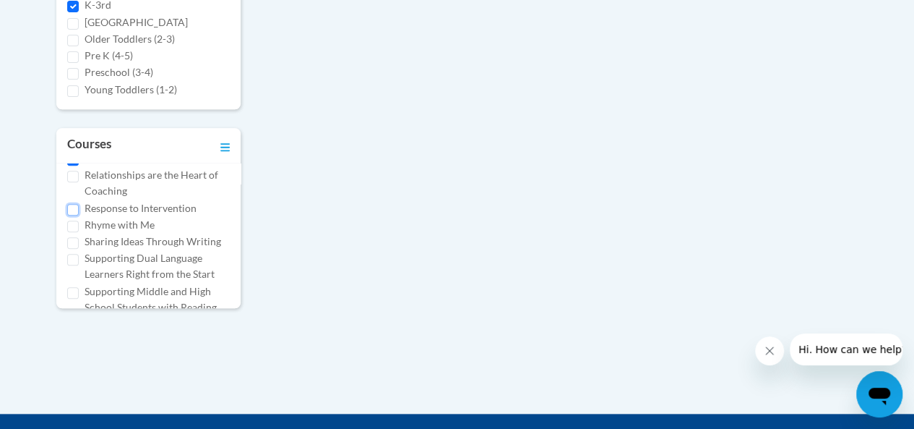
scroll to position [708, 0]
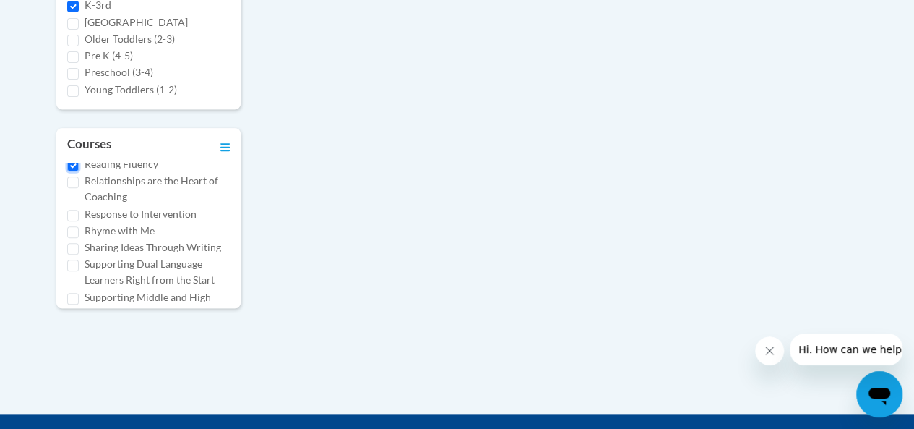
click at [74, 171] on input "Reading Fluency" at bounding box center [73, 166] width 12 height 12
checkbox input "false"
click at [70, 155] on input "Reading Comprehension" at bounding box center [73, 149] width 12 height 12
checkbox input "false"
click at [69, 138] on input "Read with Me, Part 2" at bounding box center [73, 132] width 12 height 12
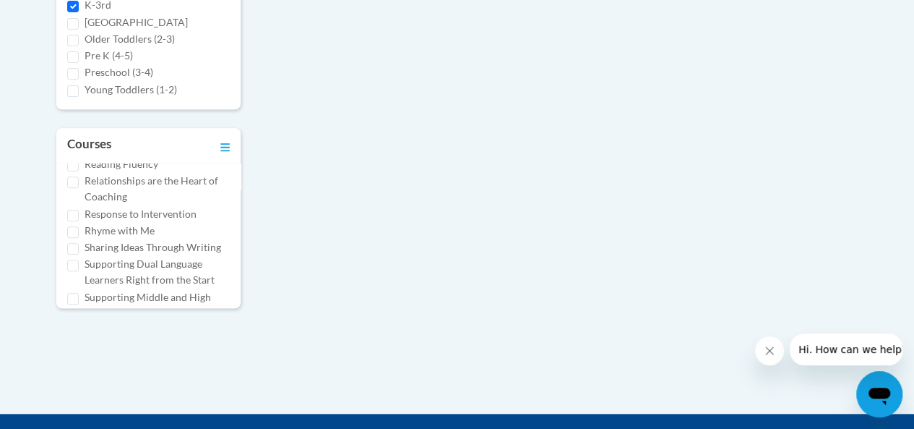
checkbox input "false"
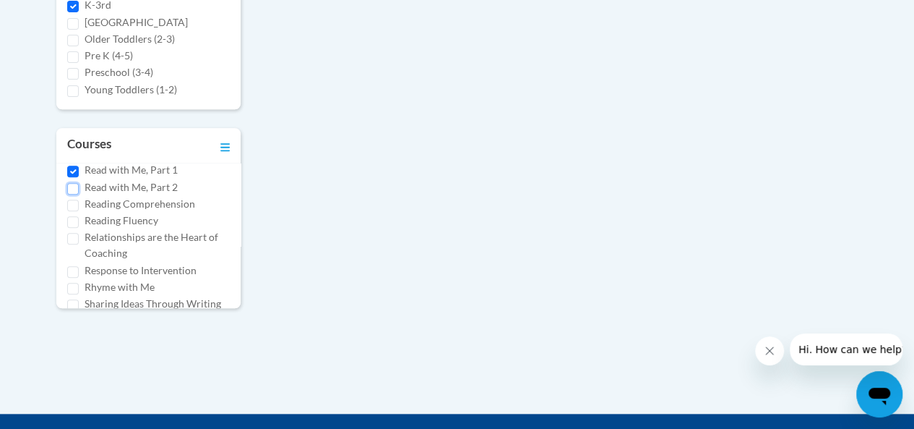
scroll to position [651, 0]
click at [74, 178] on input "Read with Me, Part 1" at bounding box center [73, 172] width 12 height 12
checkbox input "false"
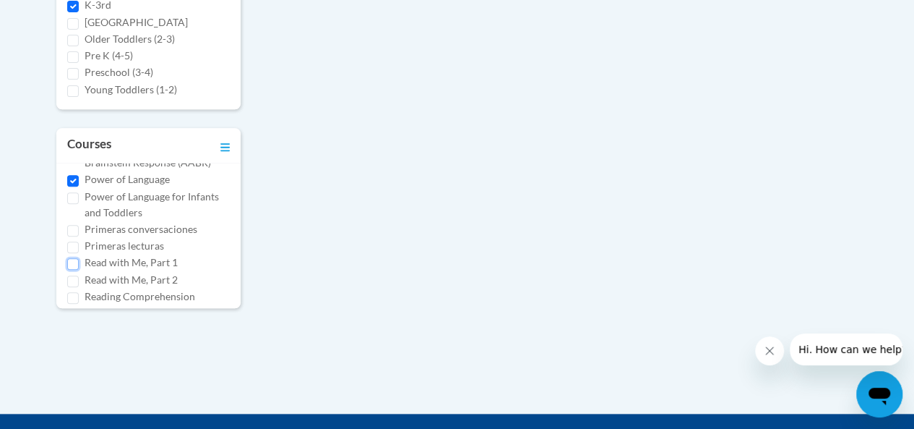
scroll to position [559, 0]
click at [71, 187] on input "Power of Language" at bounding box center [73, 182] width 12 height 12
checkbox input "false"
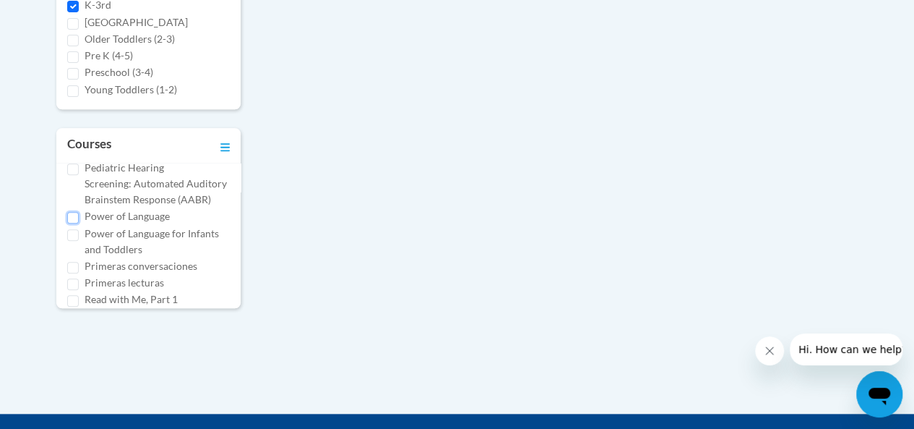
scroll to position [481, 0]
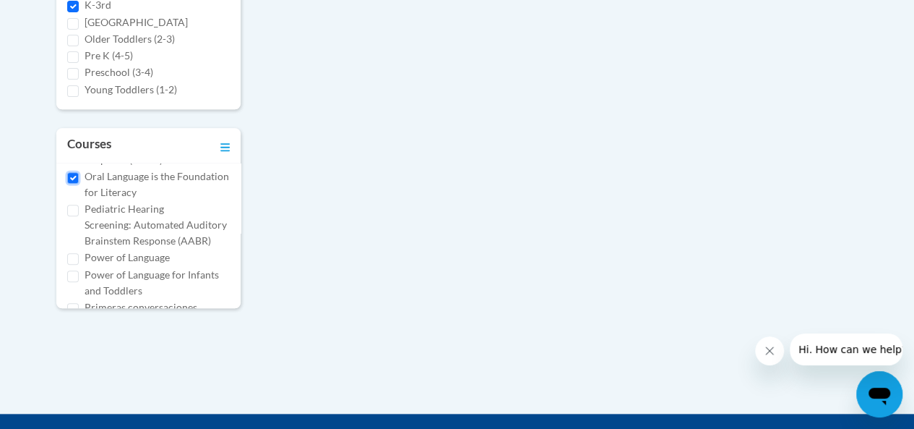
click at [73, 184] on input "Oral Language is the Foundation for Literacy" at bounding box center [73, 178] width 12 height 12
checkbox input "false"
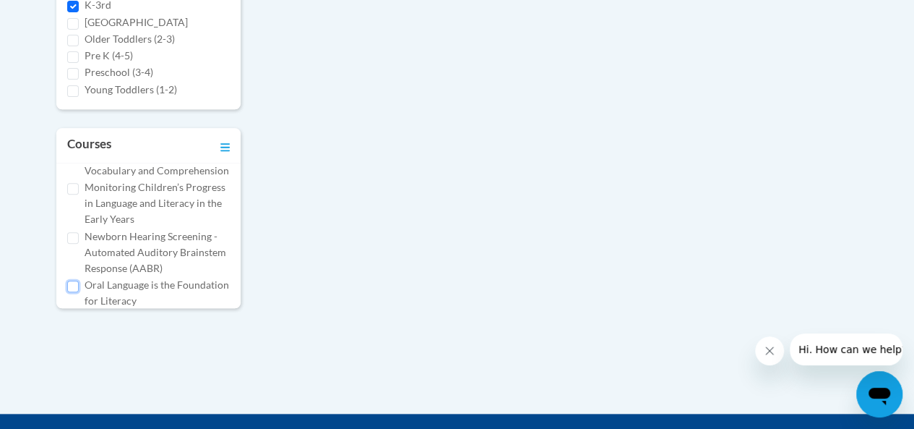
scroll to position [337, 0]
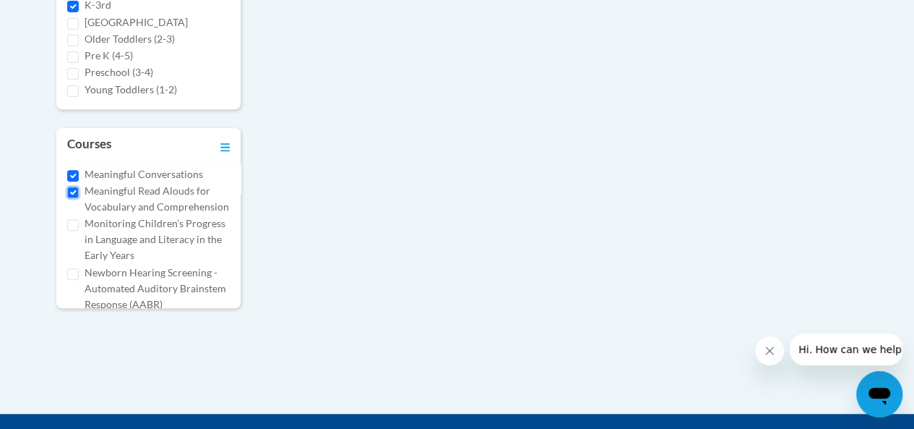
click at [72, 198] on input "Meaningful Read Alouds for Vocabulary and Comprehension" at bounding box center [73, 192] width 12 height 12
checkbox input "false"
click at [71, 181] on input "Meaningful Conversations" at bounding box center [73, 176] width 12 height 12
checkbox input "false"
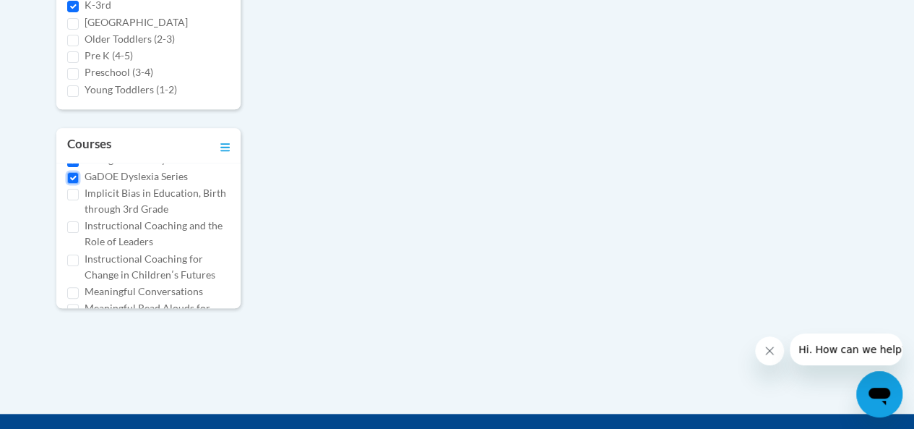
click at [71, 184] on input "GaDOE Dyslexia Series" at bounding box center [73, 178] width 12 height 12
checkbox input "false"
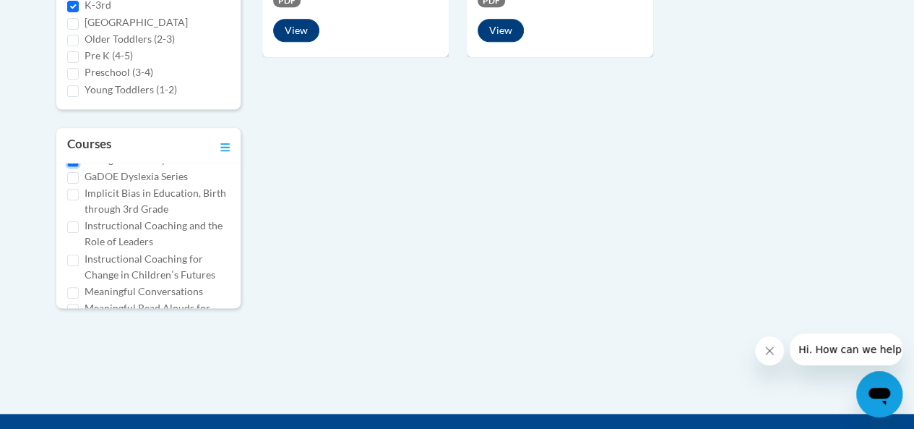
click at [71, 167] on input "Emergent Literacy" at bounding box center [73, 161] width 12 height 12
checkbox input "false"
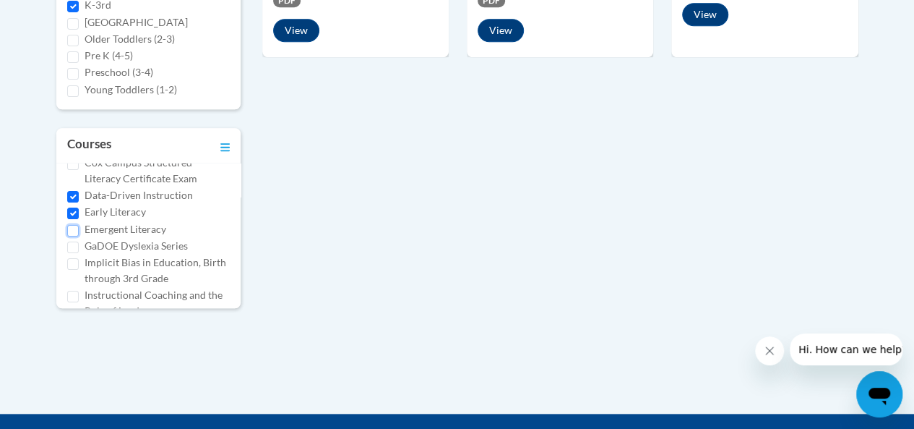
scroll to position [142, 0]
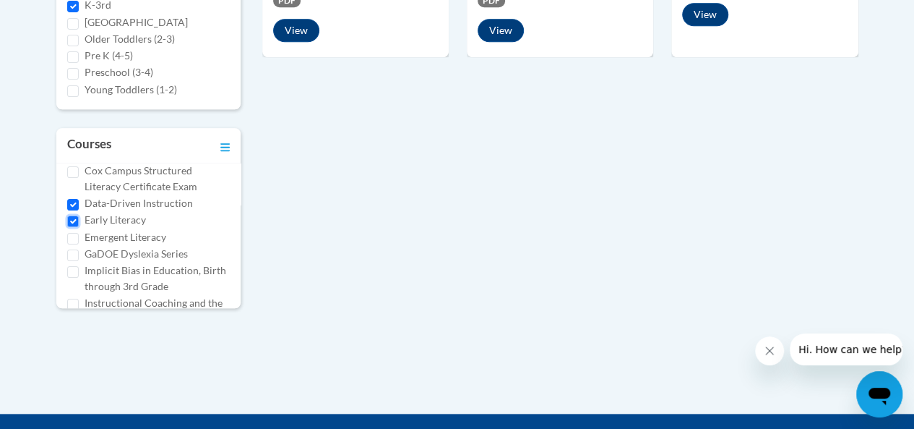
click at [72, 227] on input "Early Literacy" at bounding box center [73, 221] width 12 height 12
checkbox input "false"
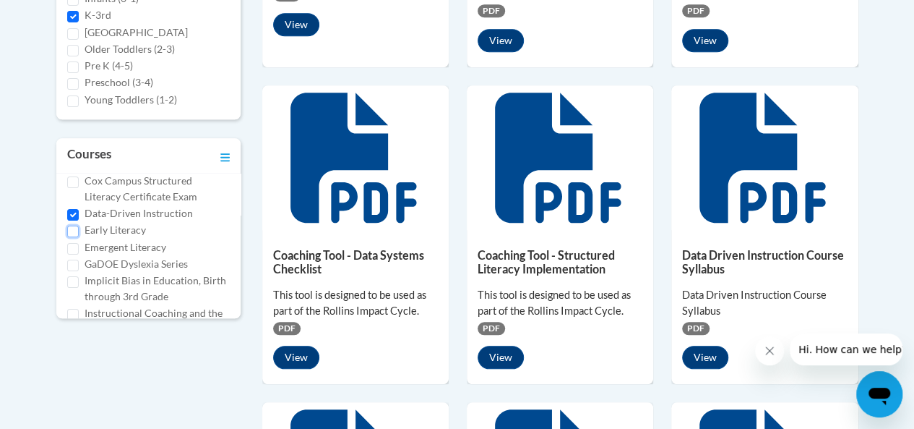
scroll to position [616, 0]
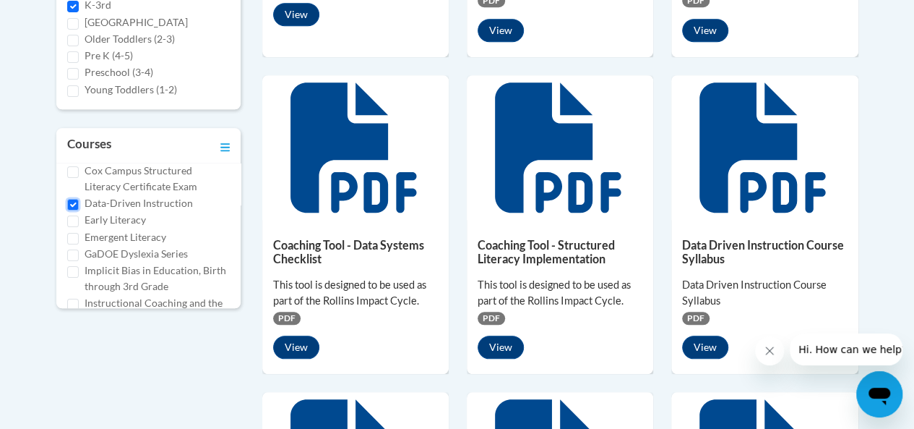
click at [72, 210] on input "Data-Driven Instruction" at bounding box center [73, 205] width 12 height 12
checkbox input "false"
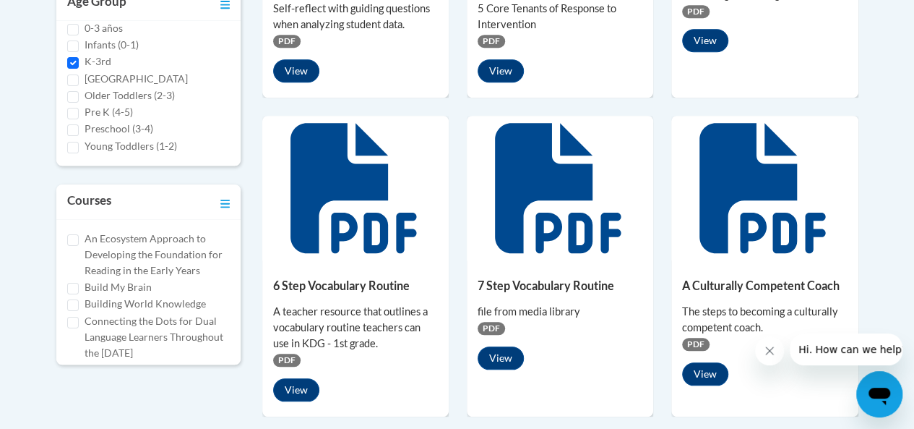
scroll to position [558, 0]
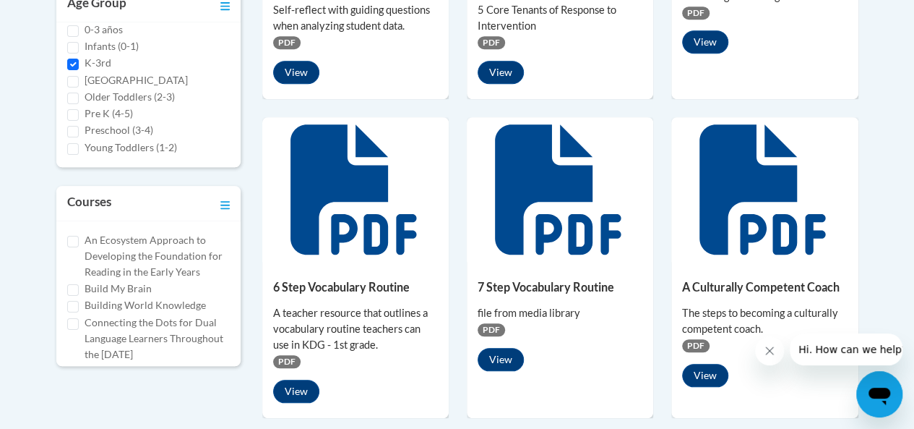
click at [876, 118] on div "274 Assets « 1 2 3 28 » Browsing Search resources Type Document (535)" at bounding box center [457, 418] width 845 height 1302
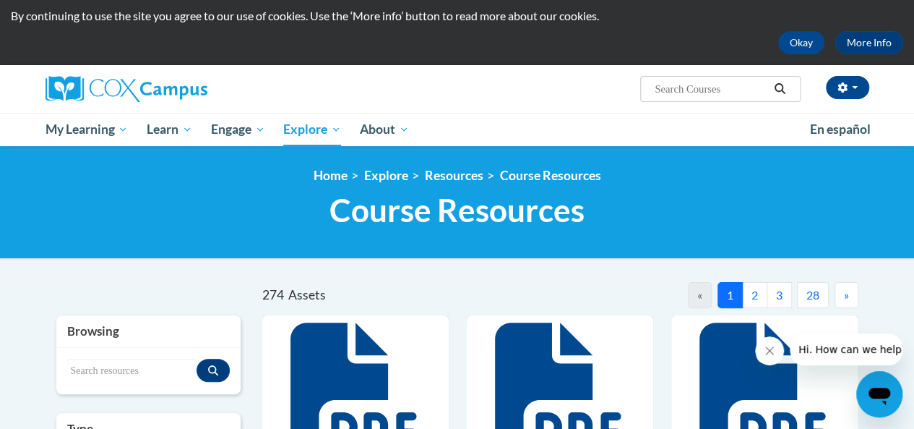
scroll to position [42, 0]
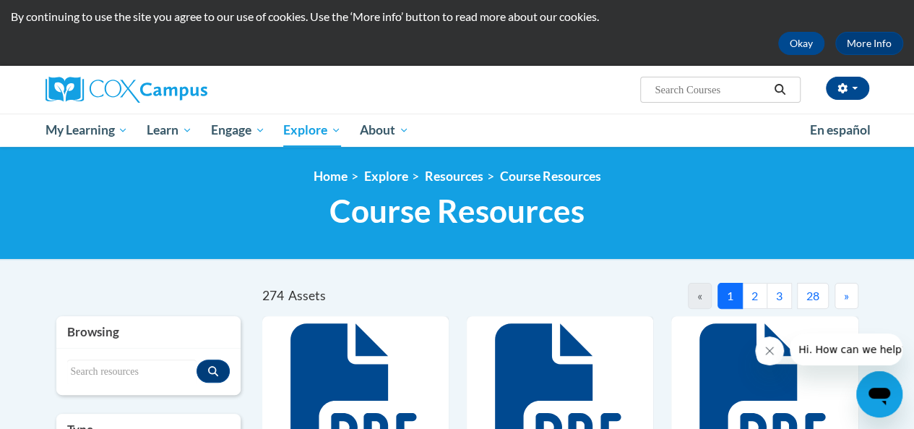
click at [747, 89] on input "Search..." at bounding box center [711, 89] width 116 height 17
type input "Science of Reading"
click at [778, 90] on icon "Search" at bounding box center [779, 89] width 13 height 11
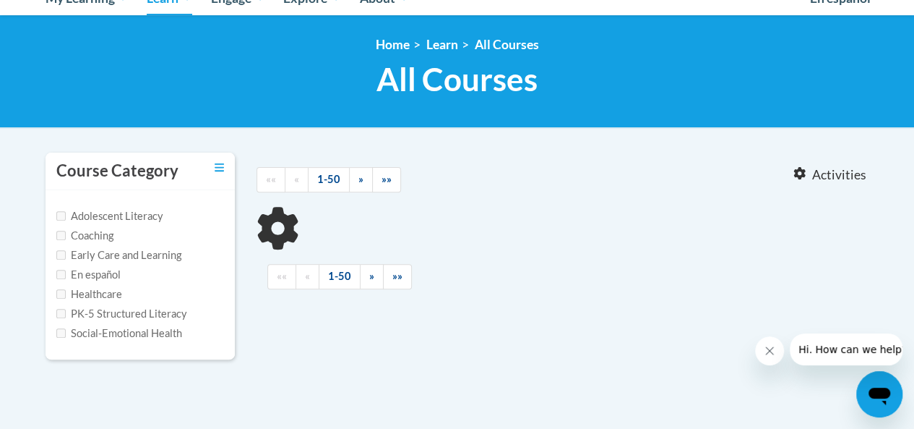
type input "Science of Reading"
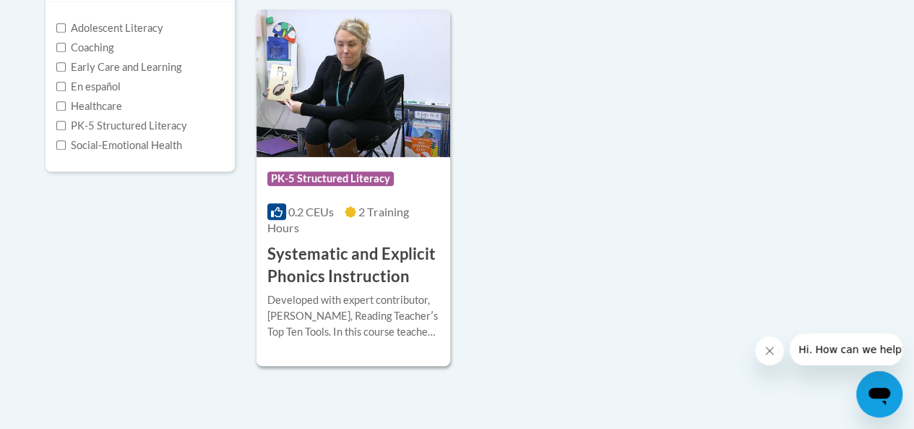
scroll to position [362, 0]
click at [402, 88] on img at bounding box center [354, 82] width 194 height 147
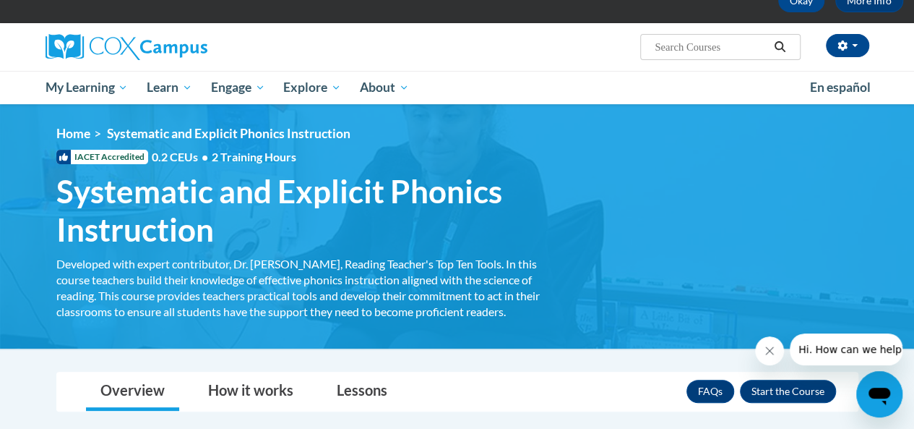
scroll to position [160, 0]
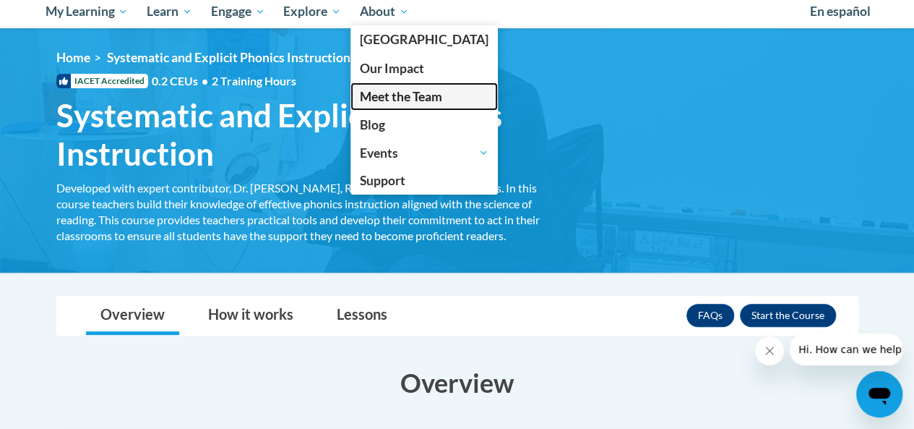
click at [402, 89] on span "Meet the Team" at bounding box center [401, 96] width 82 height 15
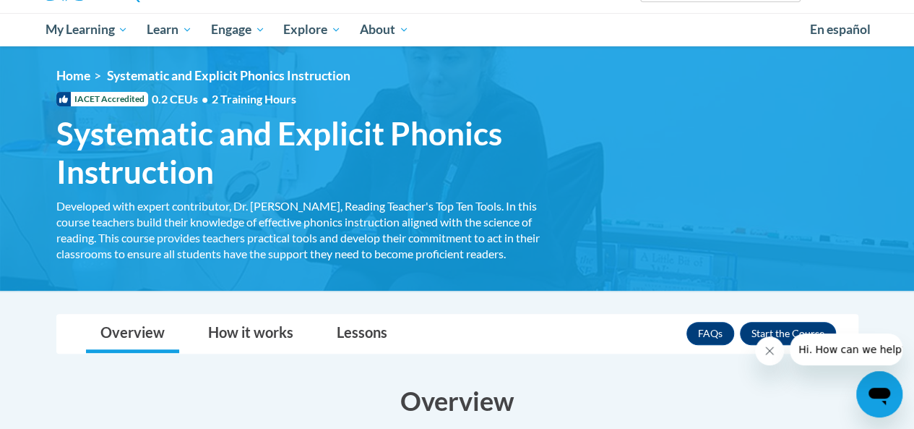
scroll to position [128, 0]
